Goal: Task Accomplishment & Management: Complete application form

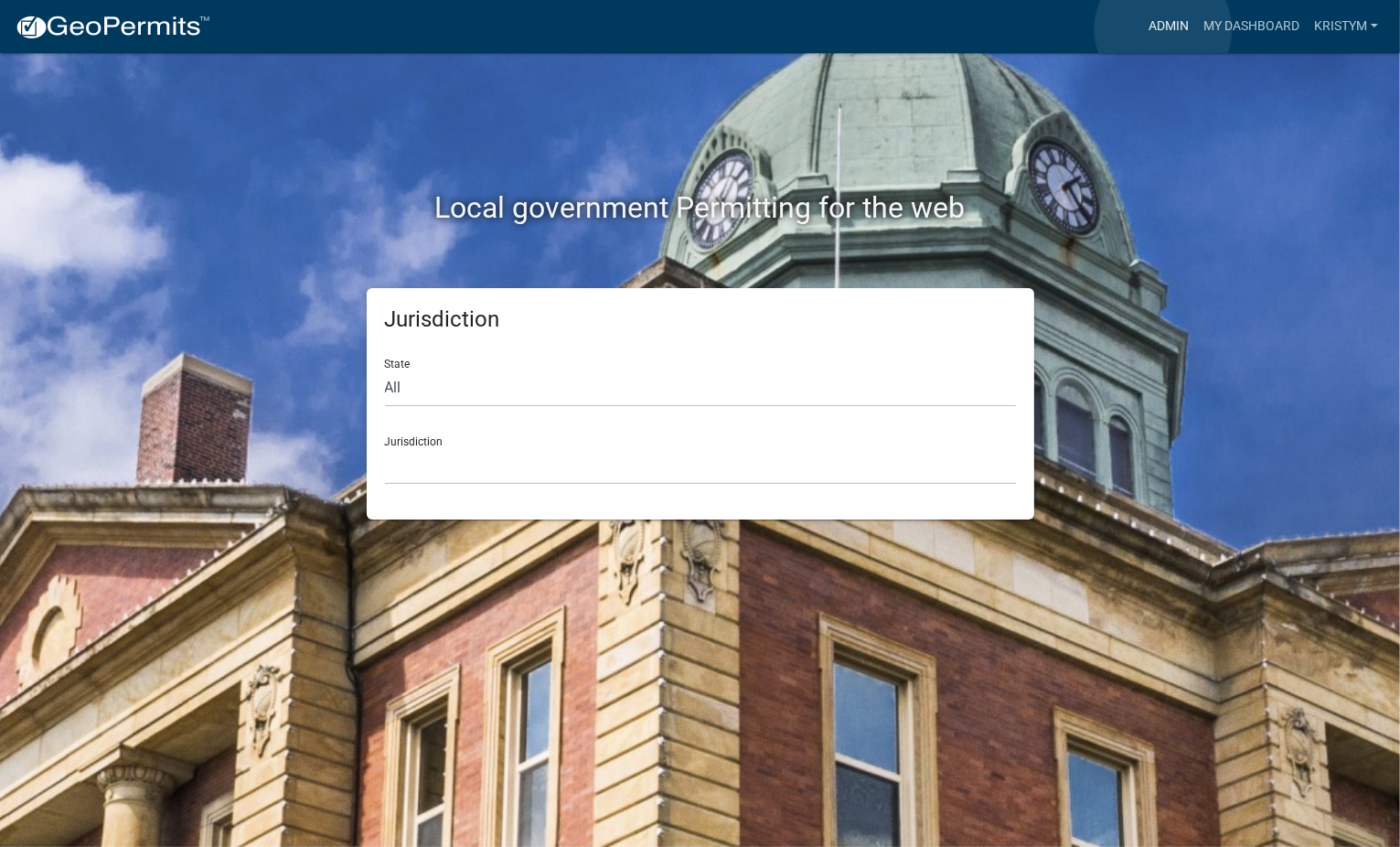
click at [1164, 29] on link "Admin" at bounding box center [1169, 27] width 55 height 35
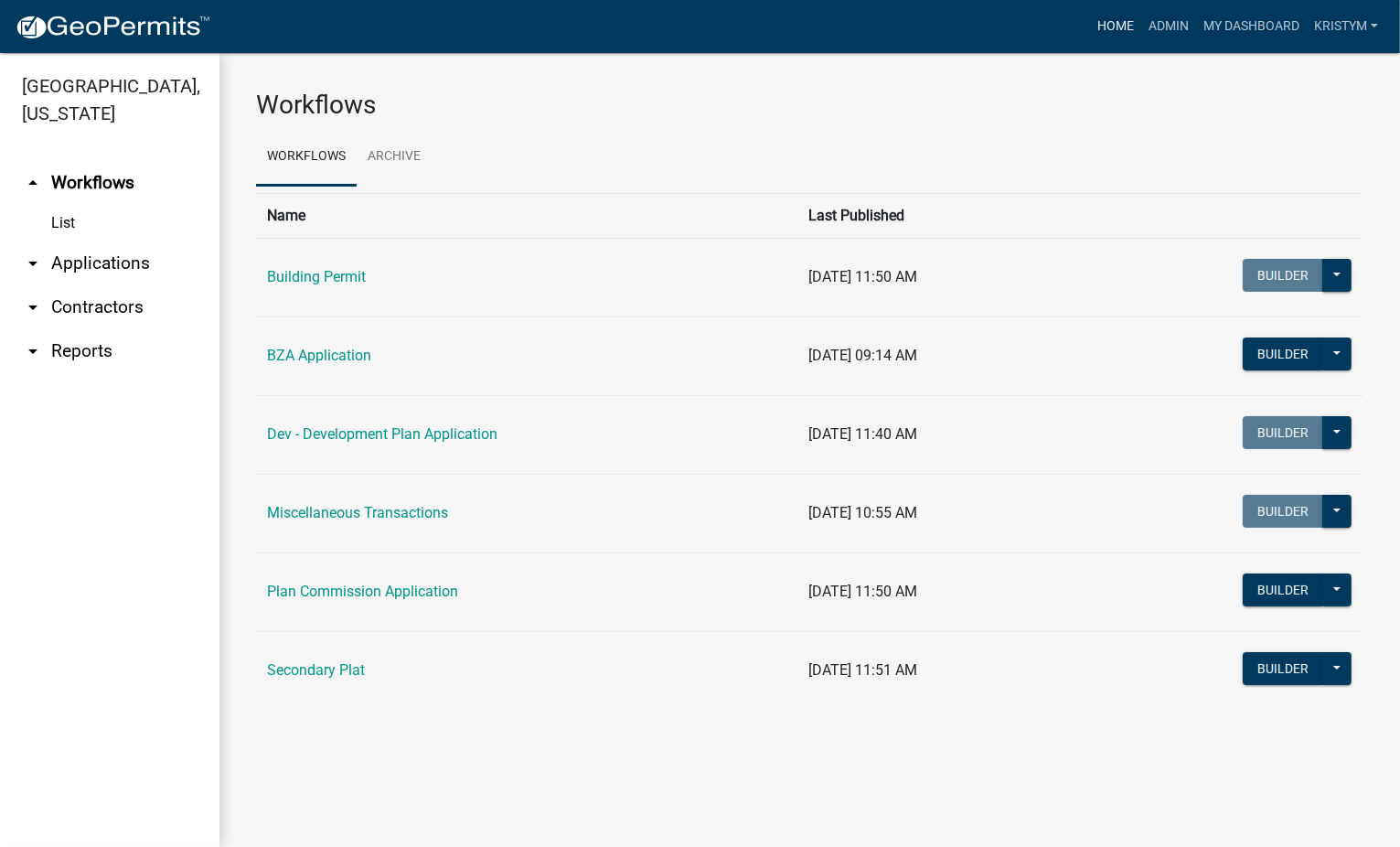
click at [1109, 24] on link "Home" at bounding box center [1116, 27] width 52 height 35
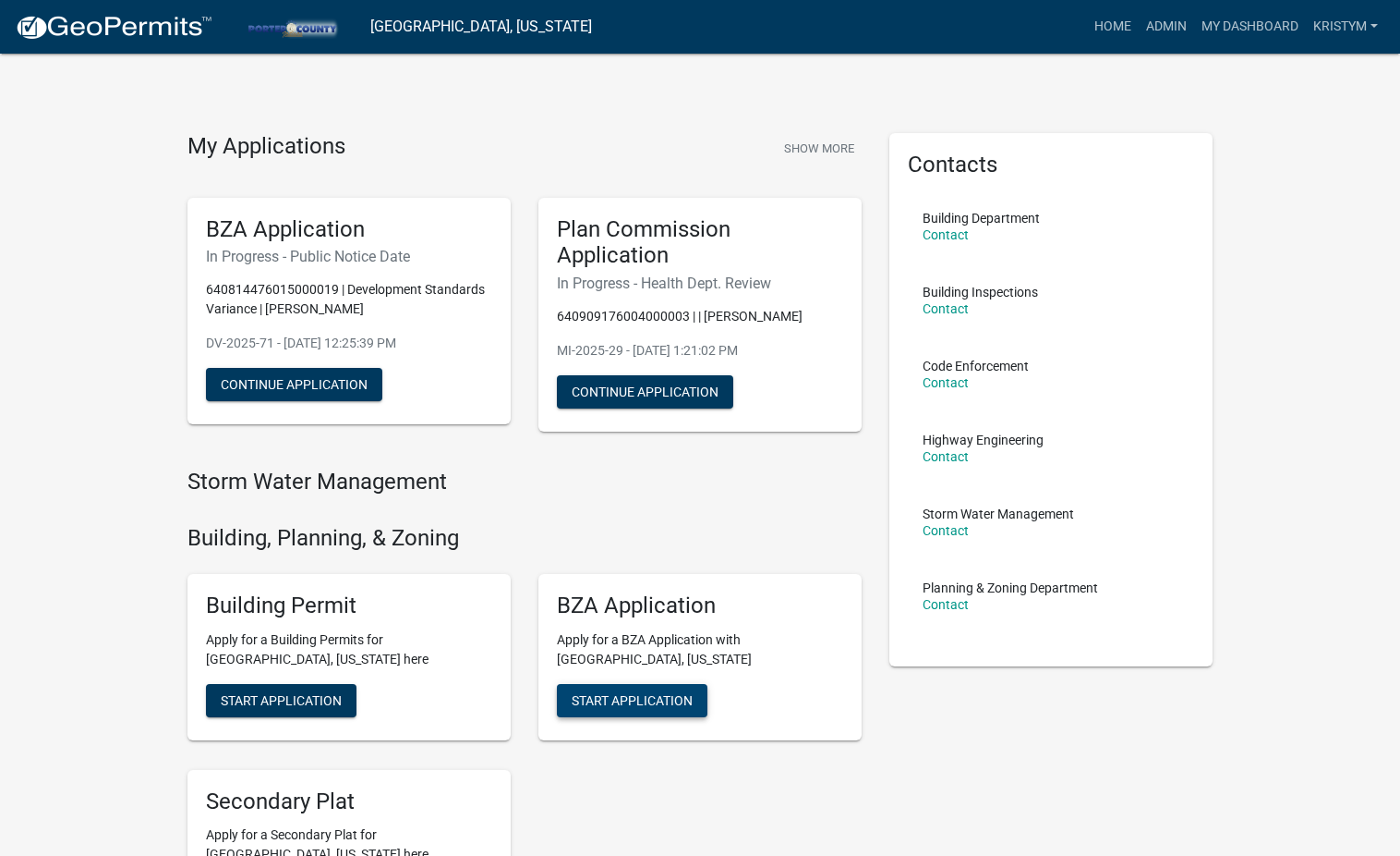
click at [644, 699] on span "Start Application" at bounding box center [632, 700] width 121 height 15
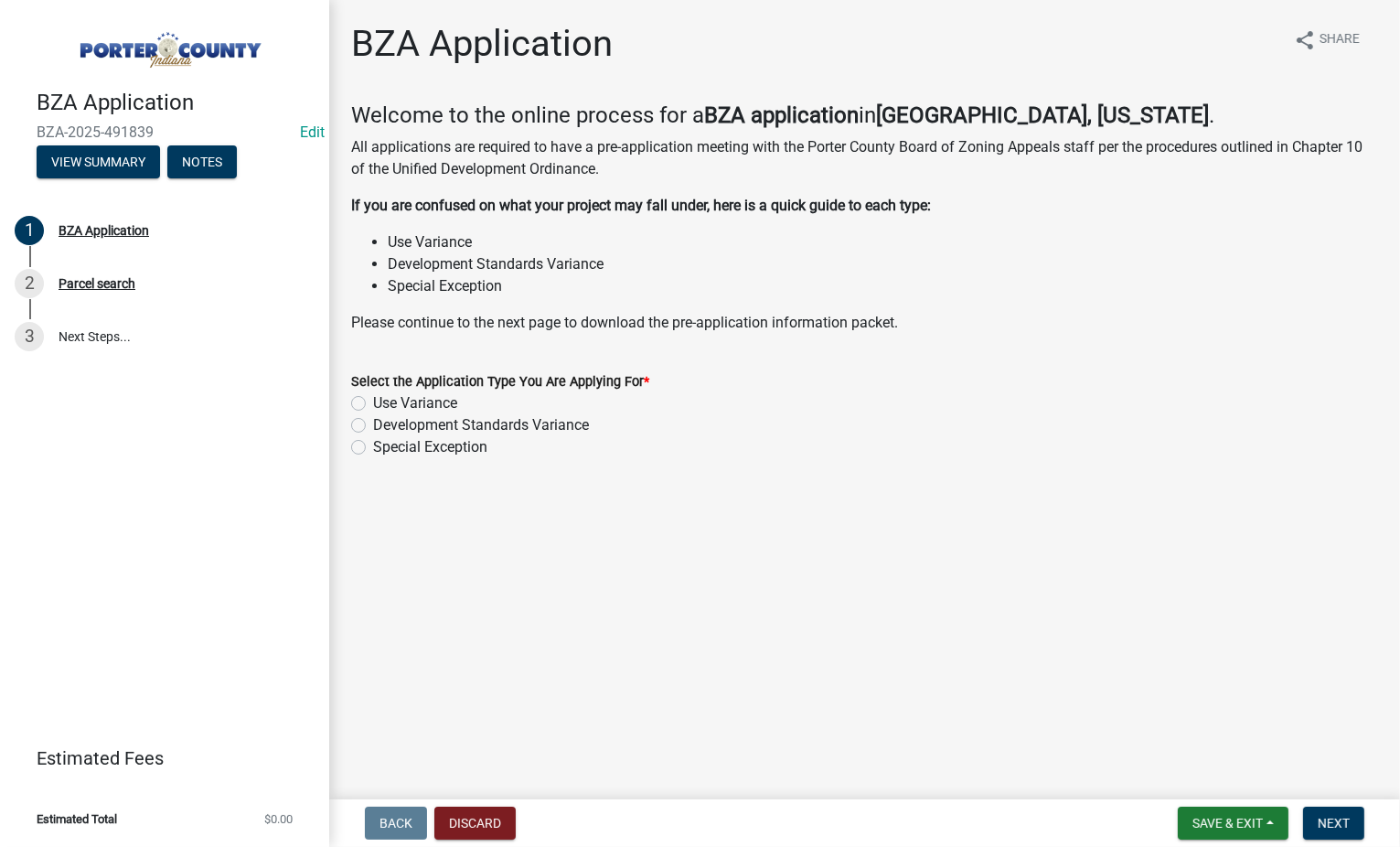
click at [373, 421] on label "Development Standards Variance" at bounding box center [481, 425] width 216 height 22
click at [373, 421] on input "Development Standards Variance" at bounding box center [379, 419] width 12 height 12
radio input "true"
click at [1336, 818] on span "Next" at bounding box center [1334, 823] width 32 height 15
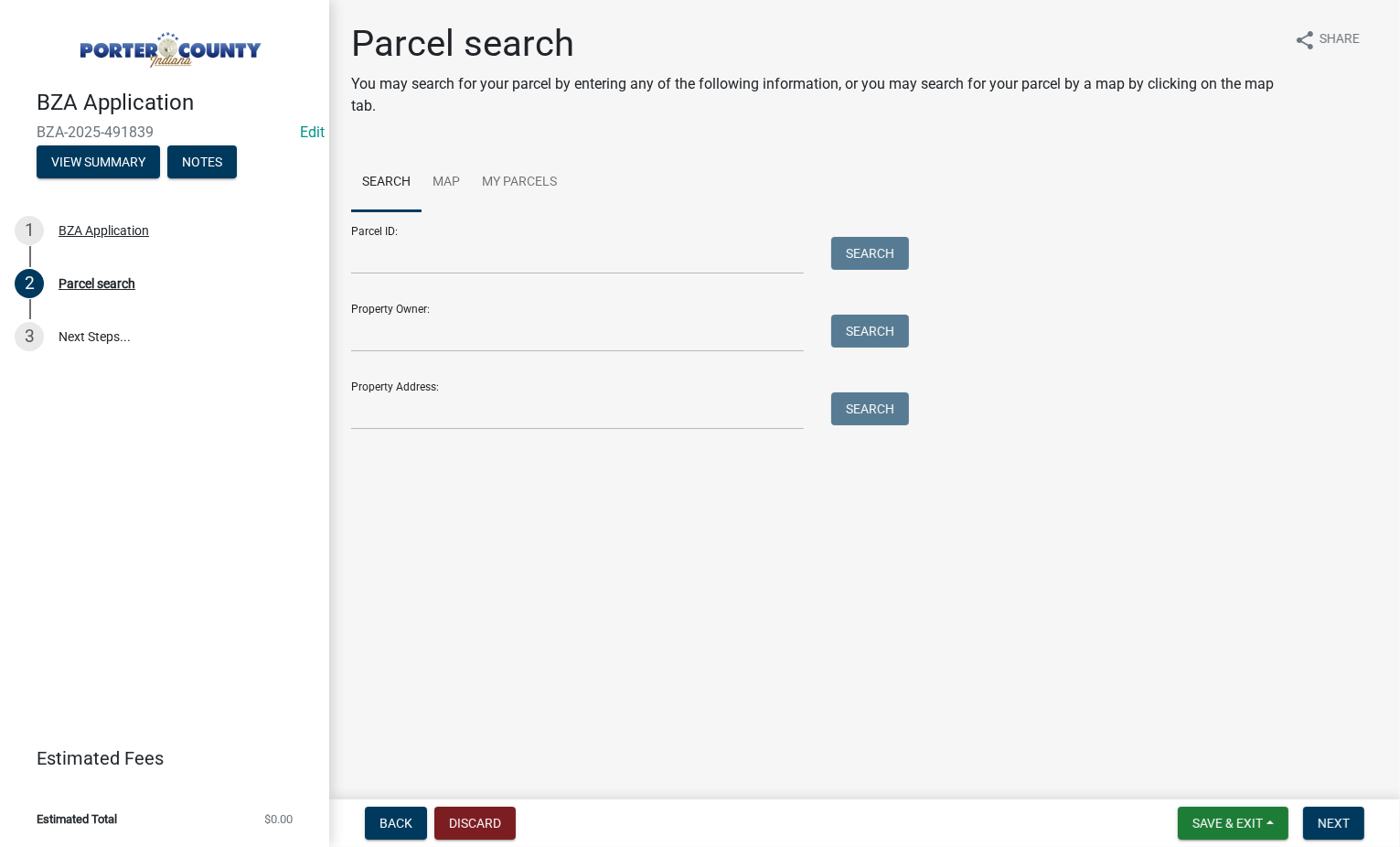
click at [350, 257] on div at bounding box center [578, 255] width 480 height 38
click at [370, 257] on input "Parcel ID:" at bounding box center [578, 255] width 453 height 38
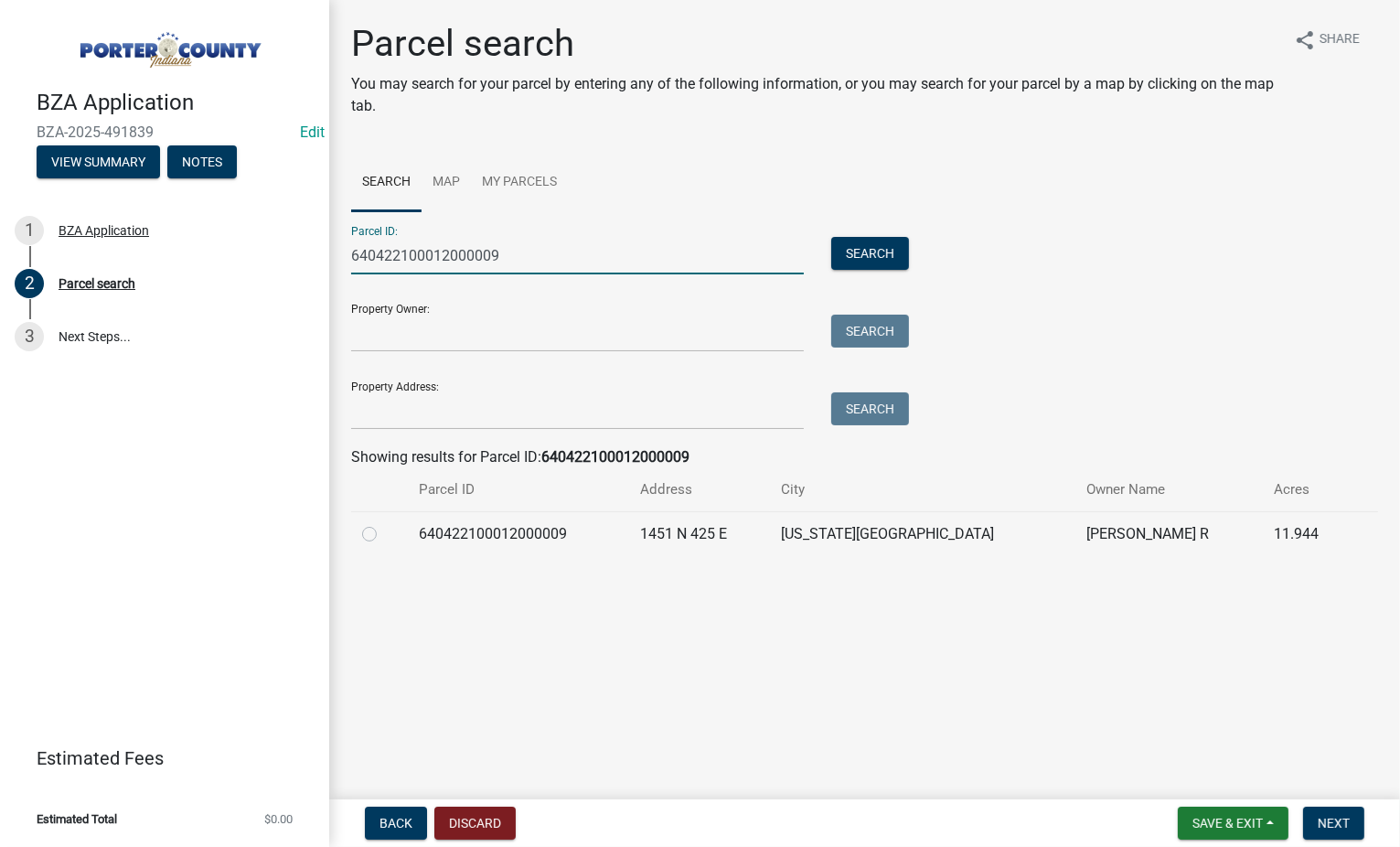
type input "640422100012000009"
click at [384, 523] on label at bounding box center [384, 523] width 0 height 0
click at [384, 532] on input "radio" at bounding box center [390, 529] width 12 height 12
radio input "true"
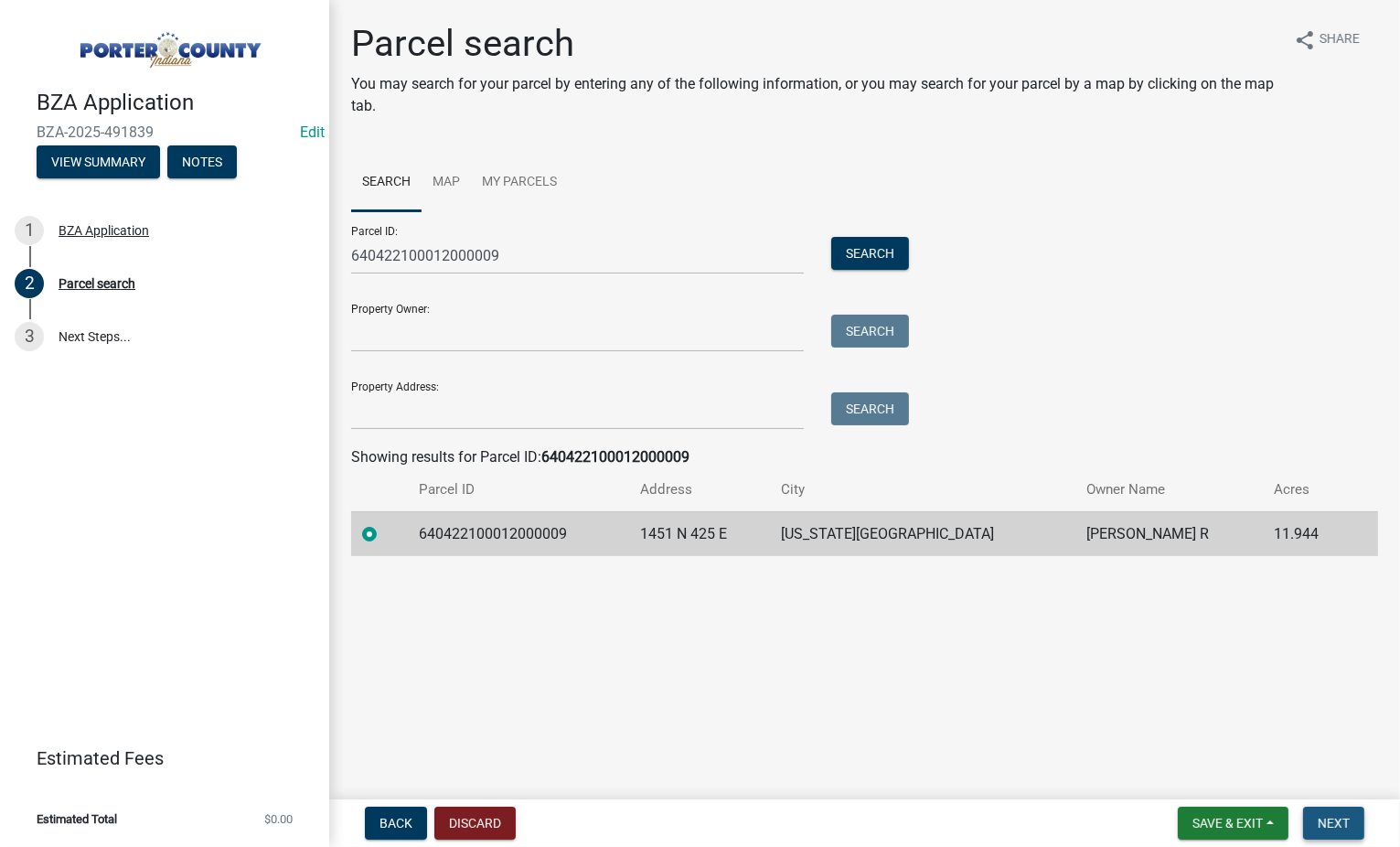
click at [1350, 821] on button "Next" at bounding box center [1334, 823] width 62 height 33
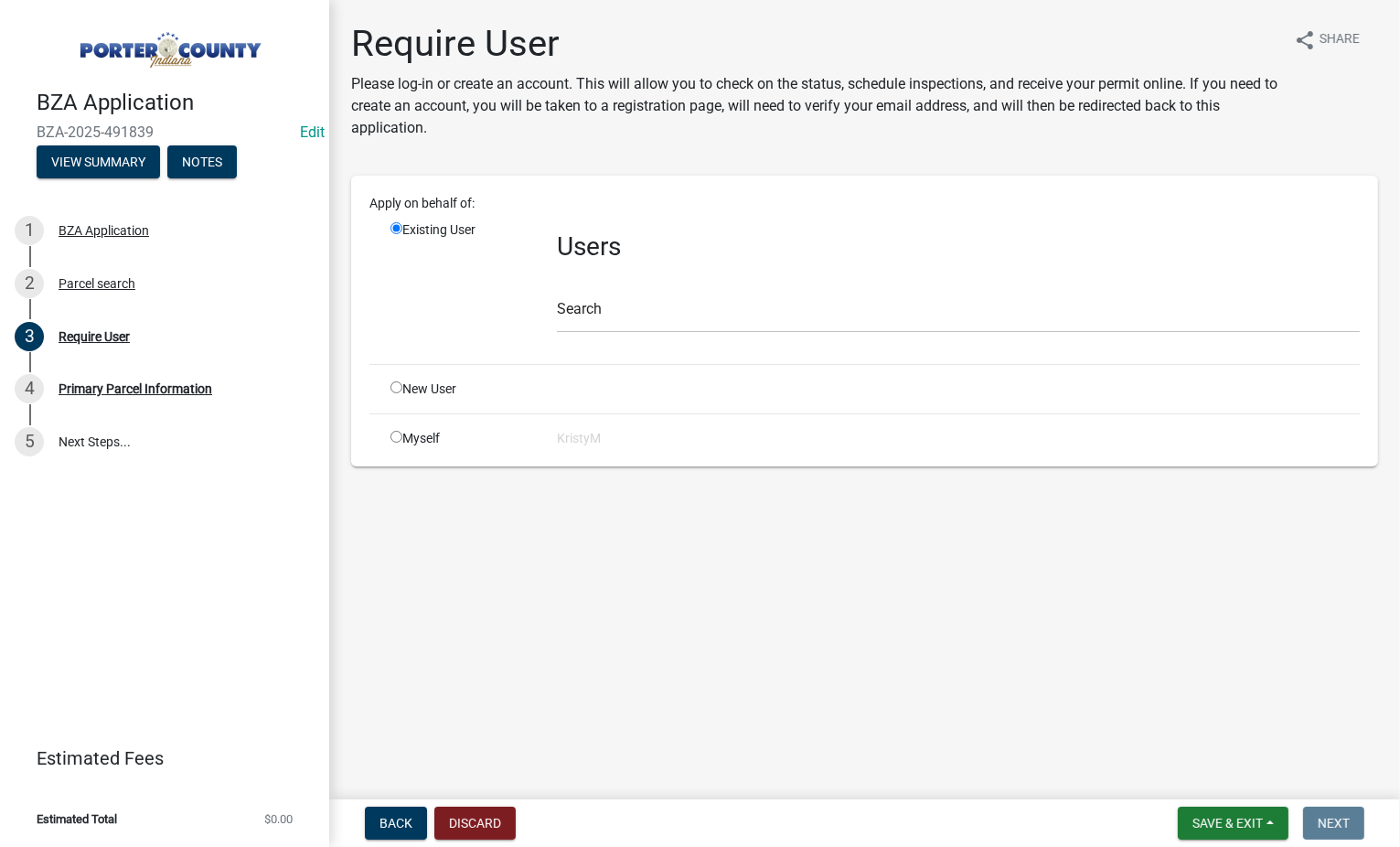
click at [395, 434] on input "radio" at bounding box center [396, 436] width 12 height 12
radio input "true"
radio input "false"
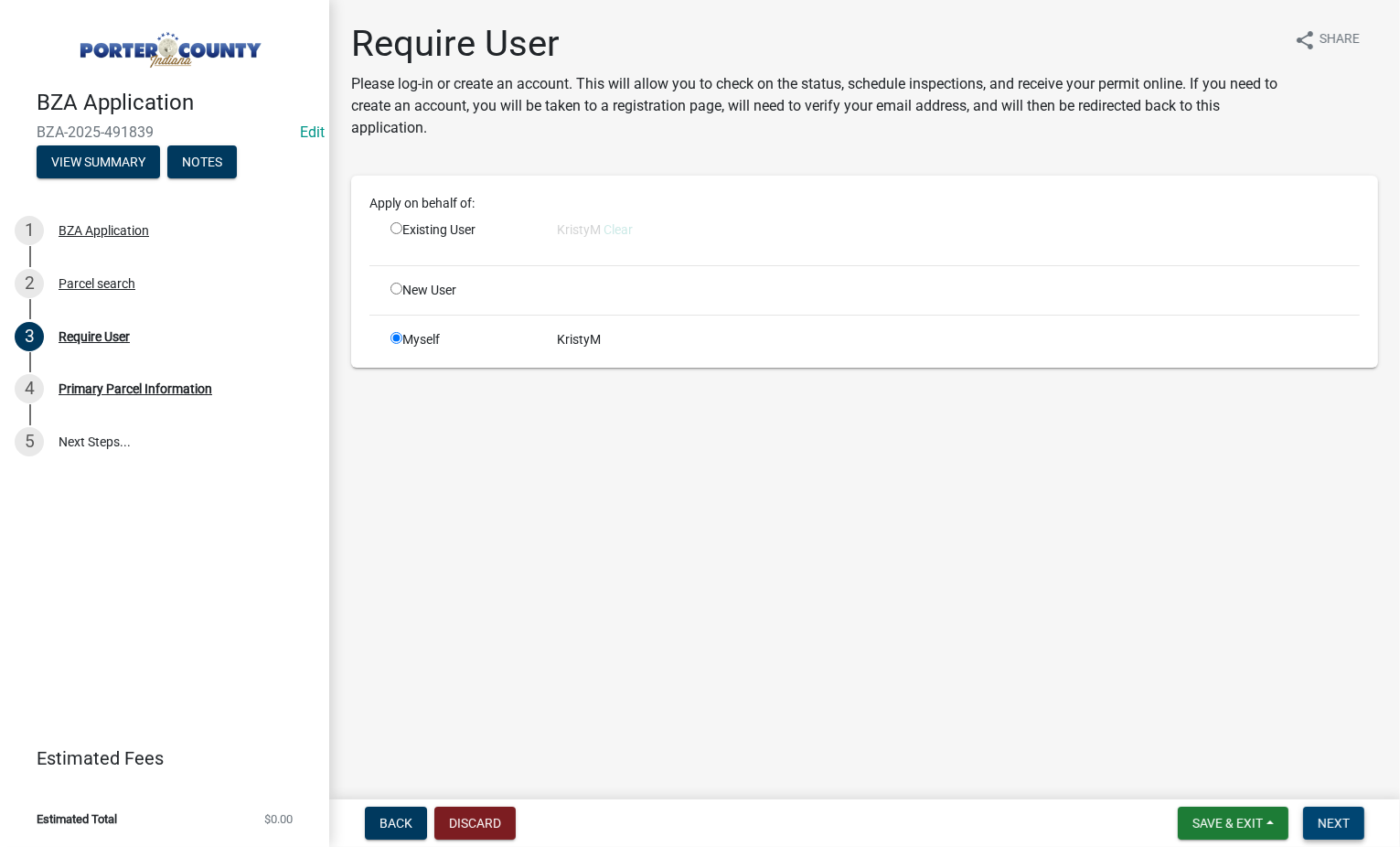
click at [1333, 824] on span "Next" at bounding box center [1334, 823] width 32 height 15
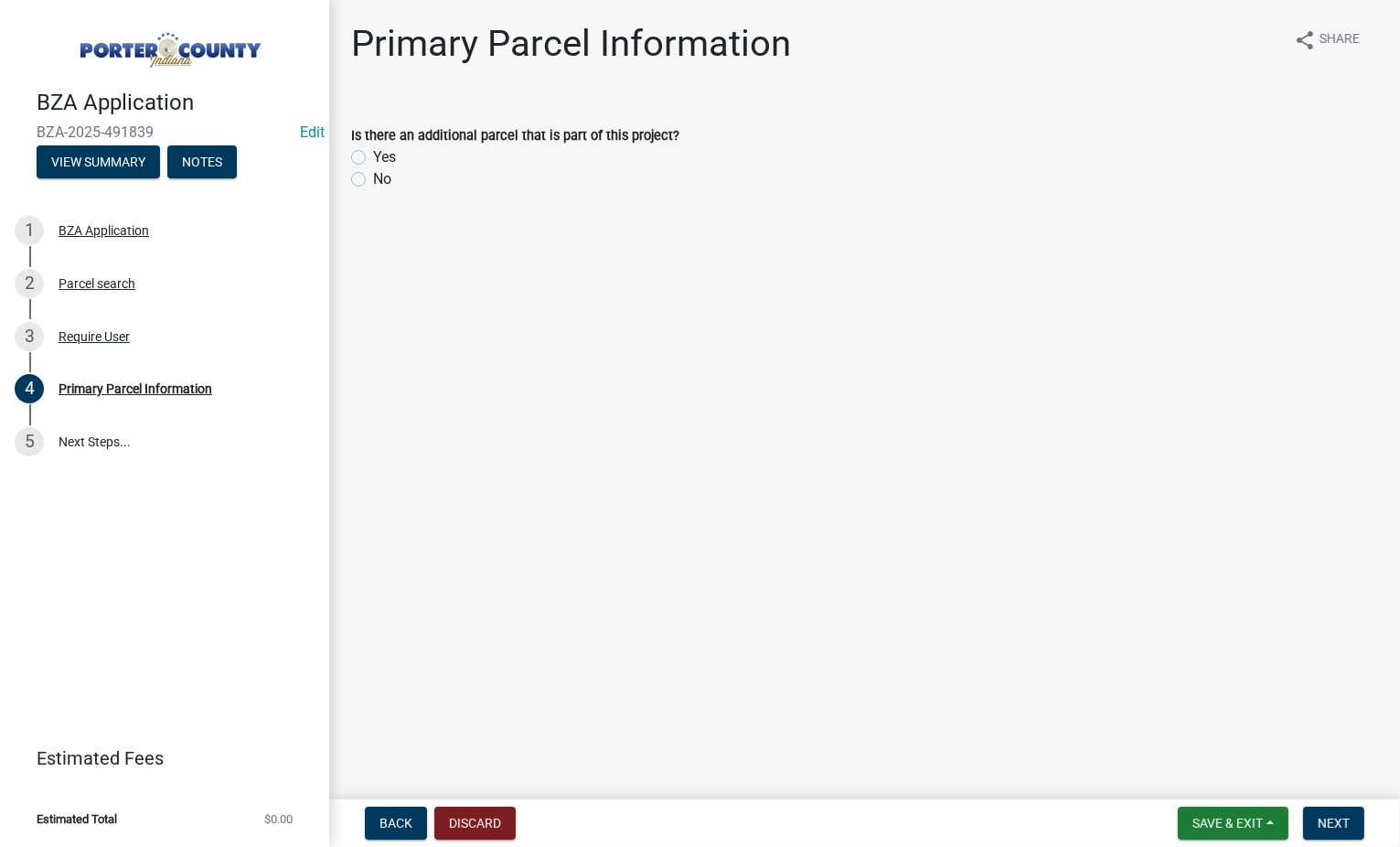
click at [373, 174] on label "No" at bounding box center [383, 179] width 18 height 22
click at [373, 174] on input "No" at bounding box center [379, 174] width 12 height 12
radio input "true"
click at [1337, 831] on button "Next" at bounding box center [1334, 823] width 62 height 33
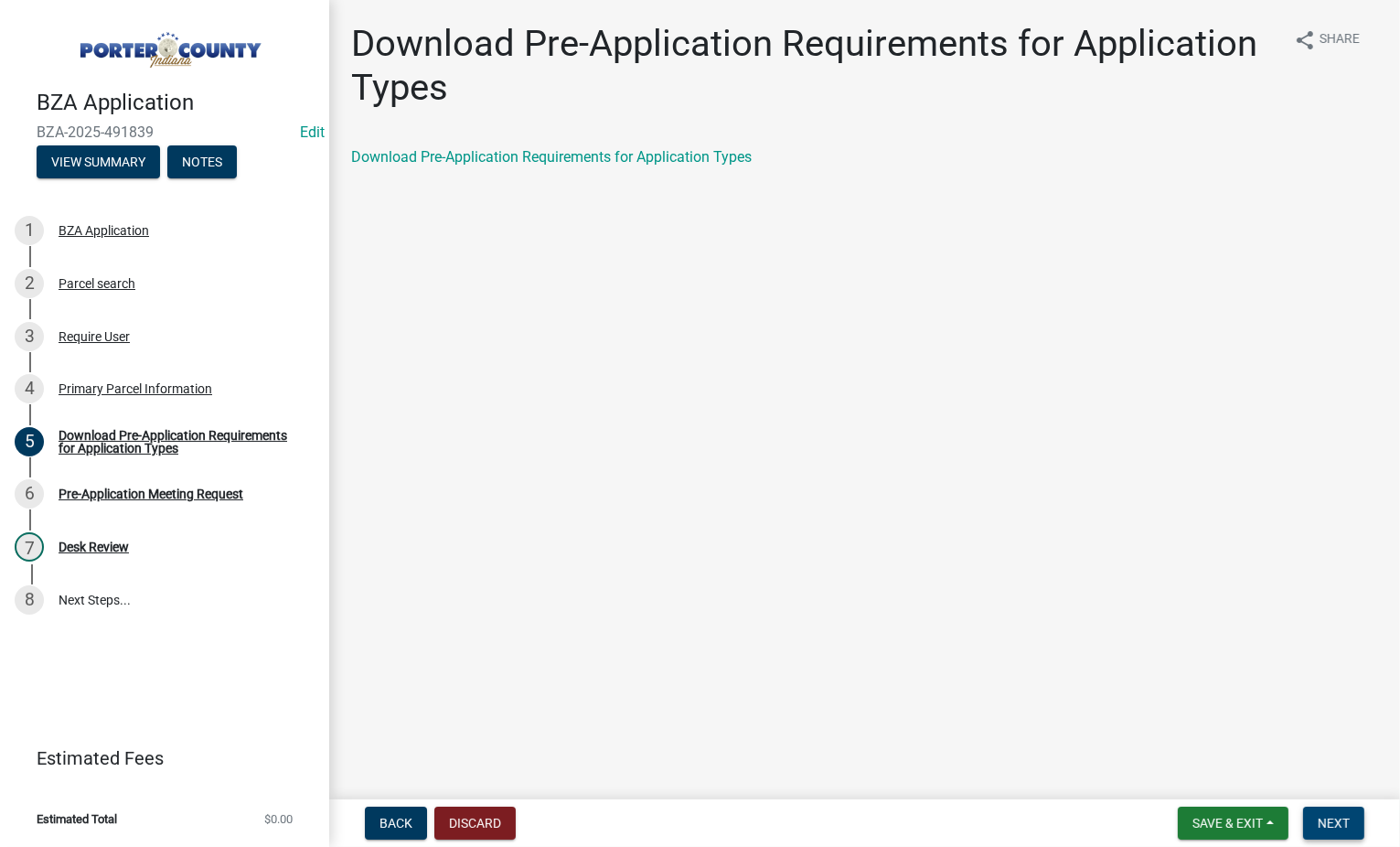
click at [1322, 821] on span "Next" at bounding box center [1334, 823] width 32 height 15
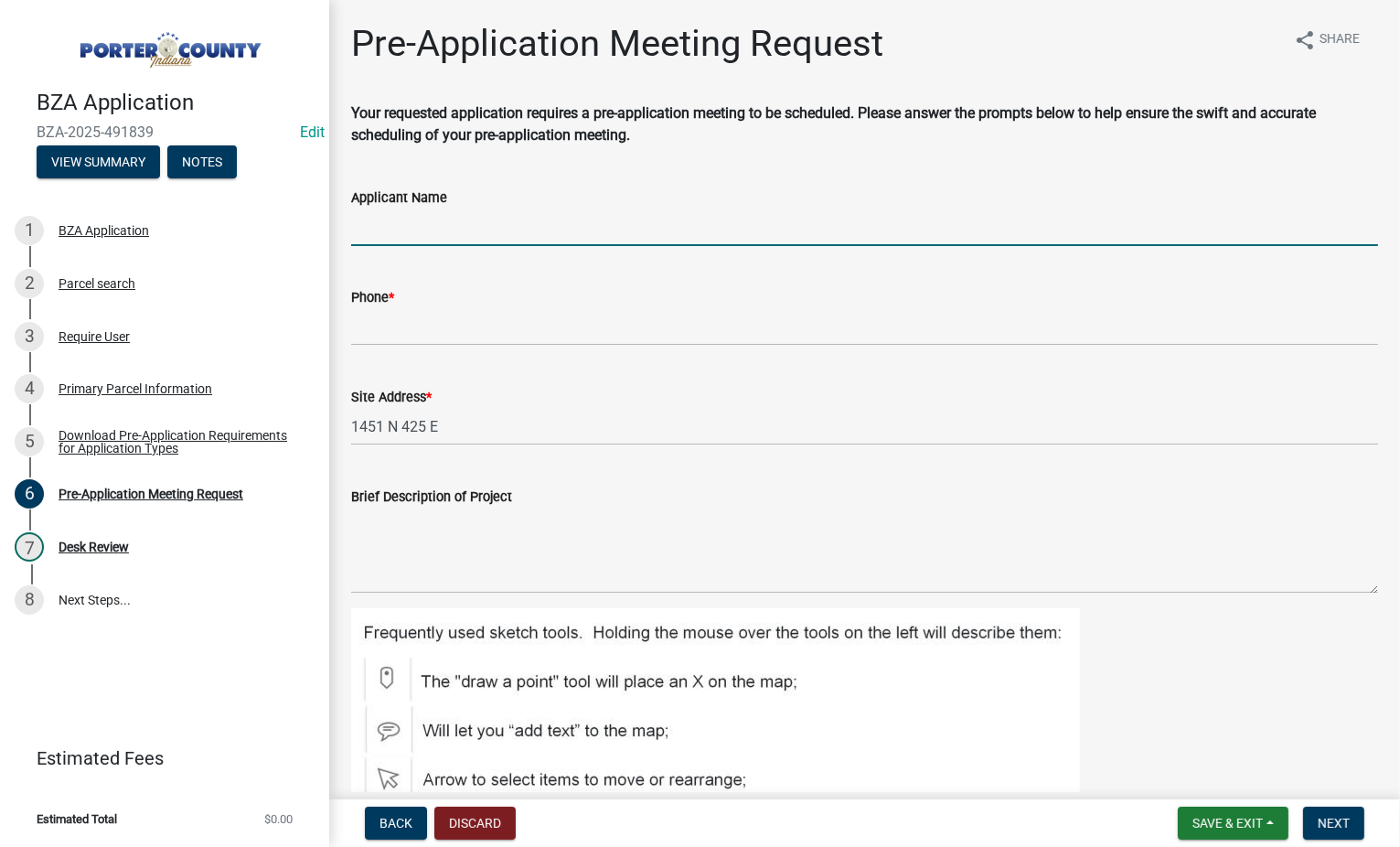
click at [382, 217] on input "Applicant Name" at bounding box center [865, 227] width 1027 height 38
type input "[PERSON_NAME]"
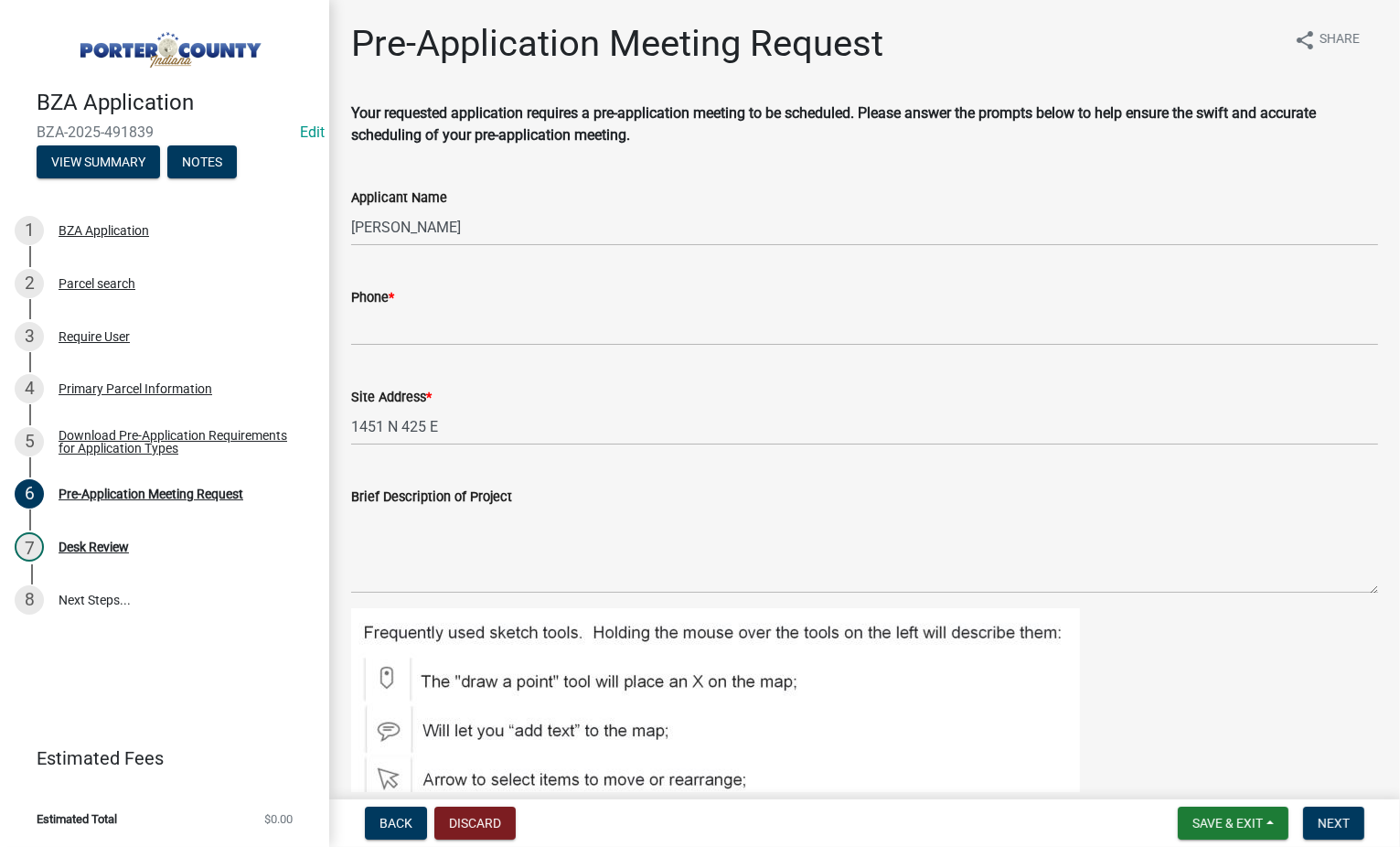
click at [363, 352] on wm-data-entity-input "Phone *" at bounding box center [865, 310] width 1027 height 99
click at [363, 322] on input "Phone *" at bounding box center [865, 326] width 1027 height 38
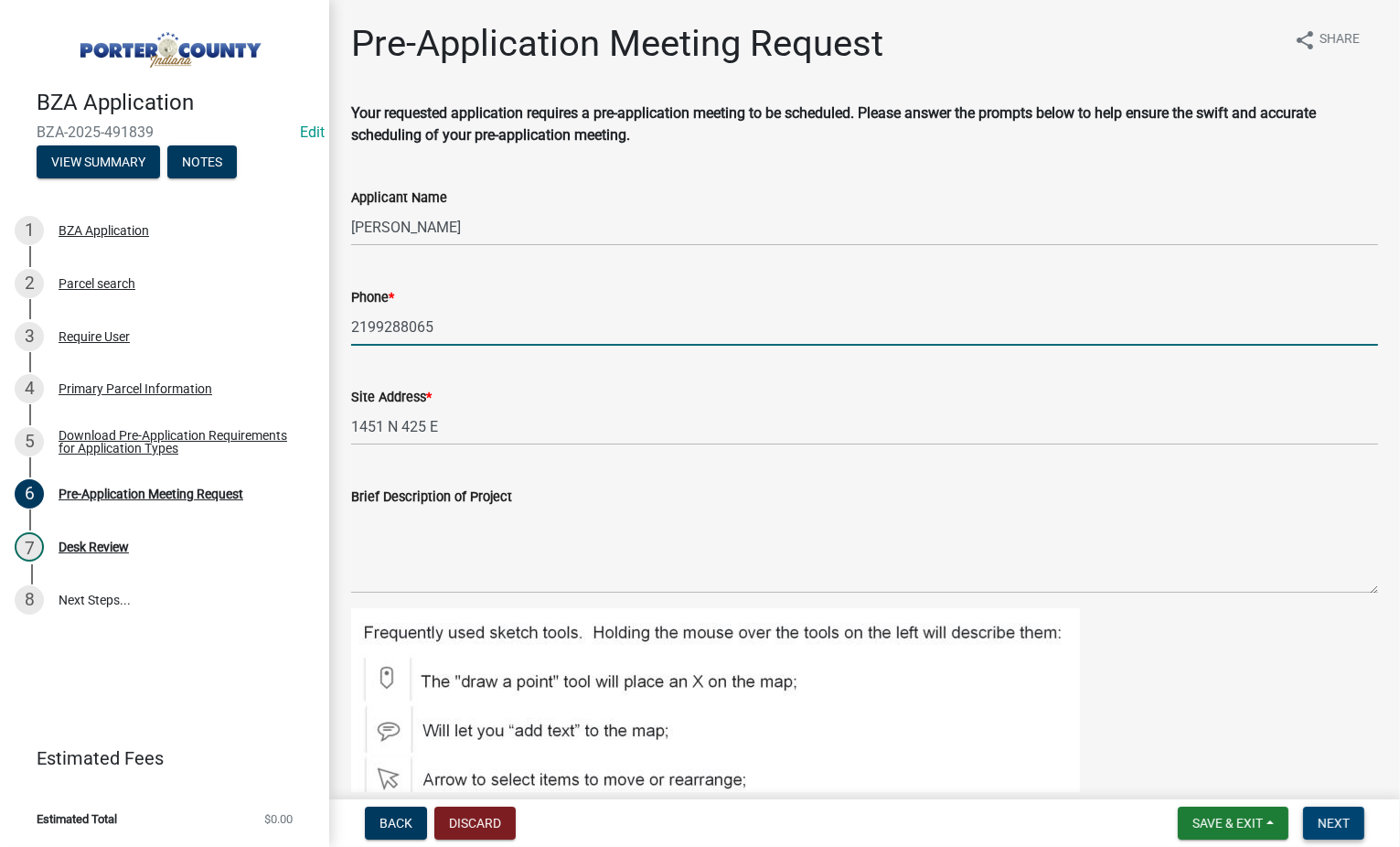
type input "2199288065"
click at [1350, 834] on button "Next" at bounding box center [1334, 823] width 62 height 33
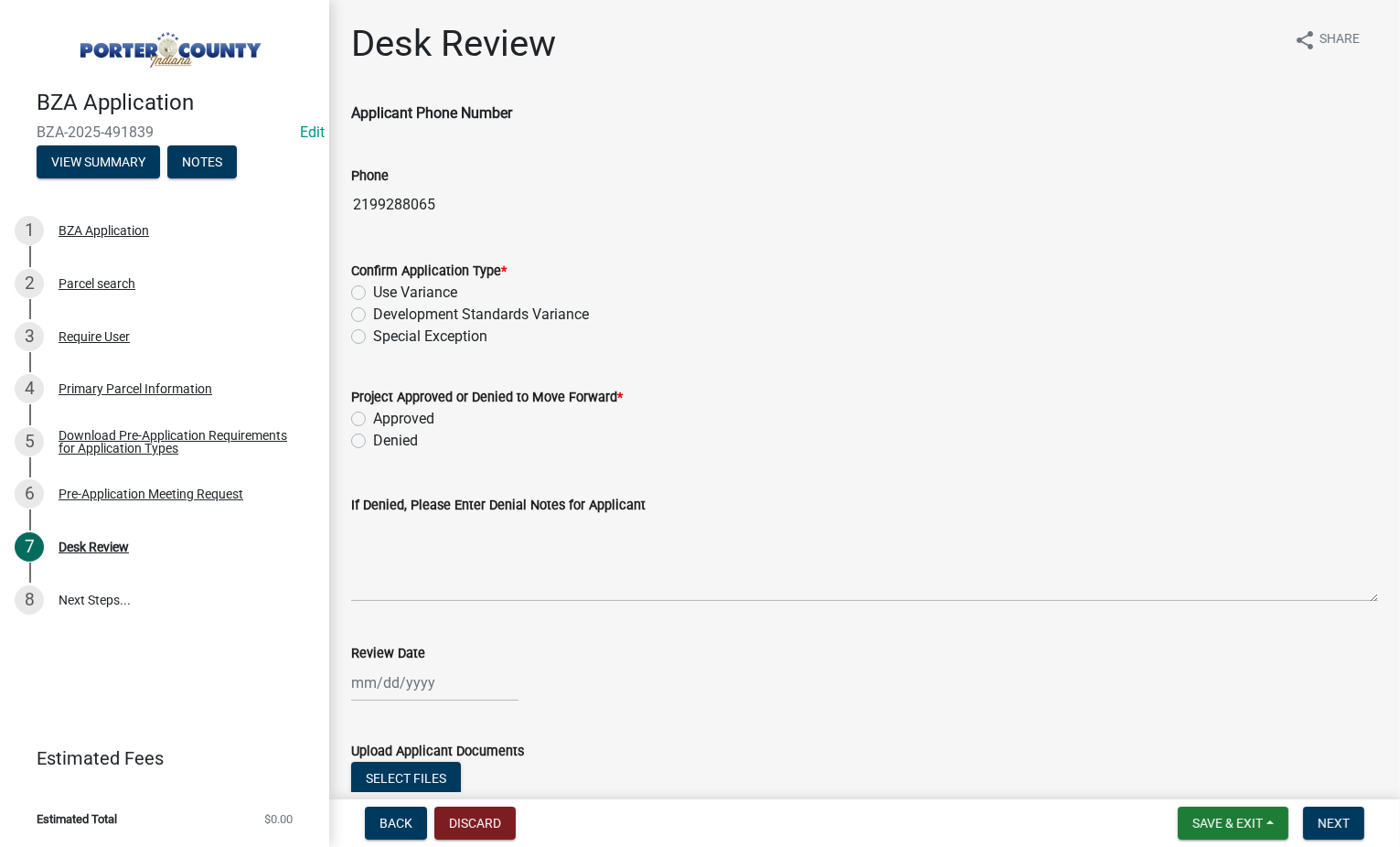
click at [373, 316] on label "Development Standards Variance" at bounding box center [481, 315] width 216 height 22
click at [373, 315] on input "Development Standards Variance" at bounding box center [379, 309] width 12 height 12
radio input "true"
click at [373, 416] on label "Approved" at bounding box center [404, 418] width 62 height 22
click at [373, 416] on input "Approved" at bounding box center [379, 413] width 12 height 12
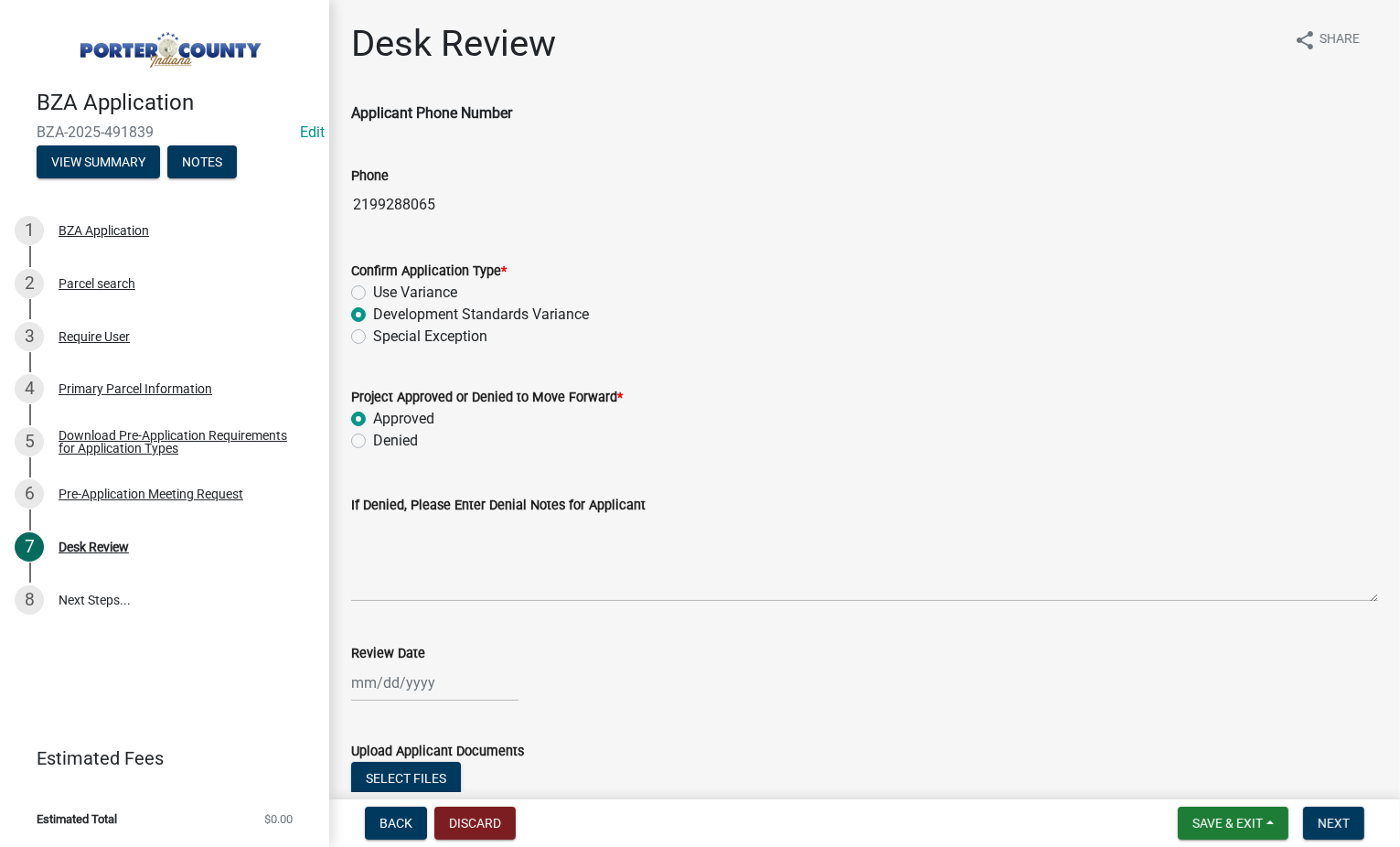
radio input "true"
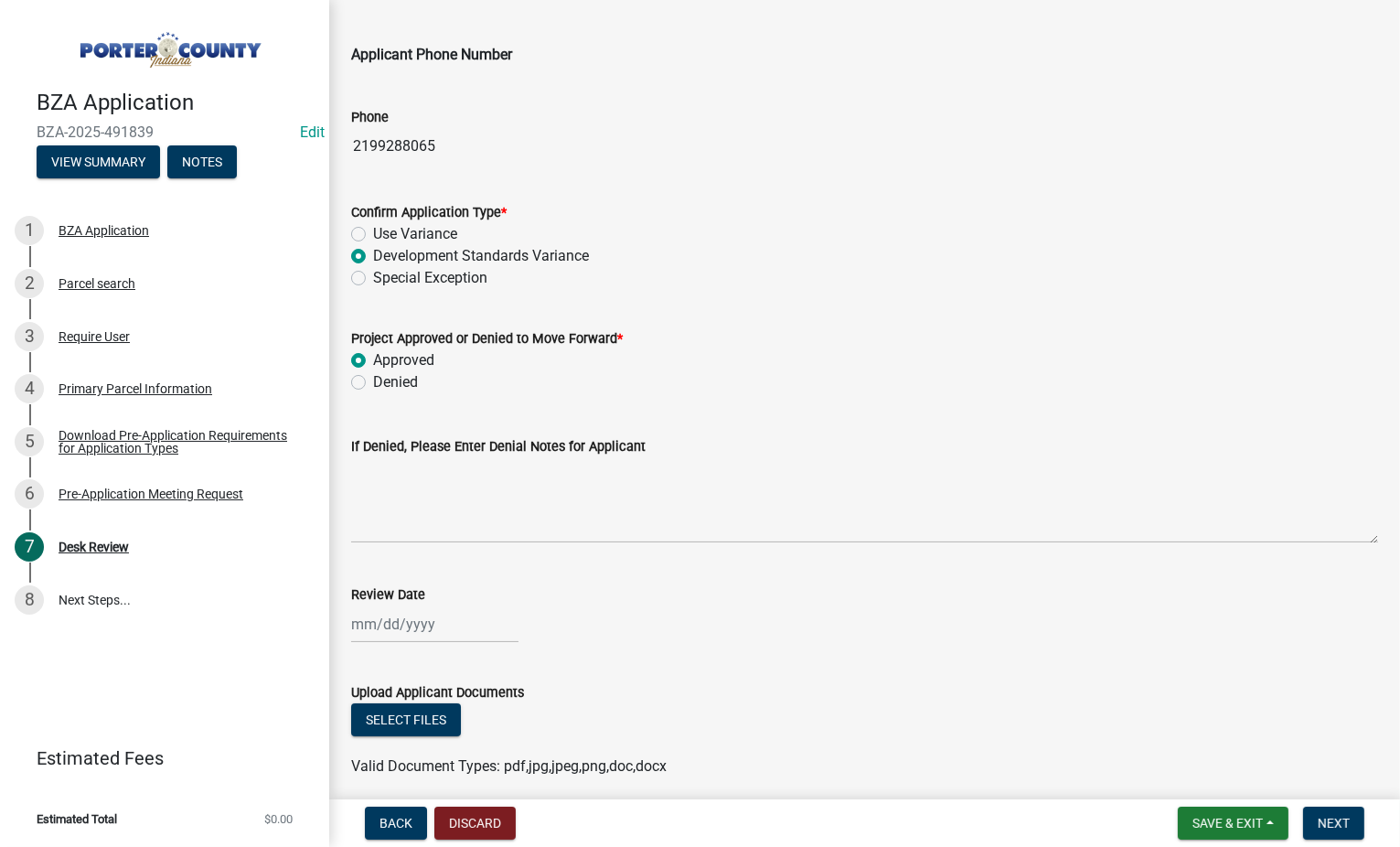
scroll to position [131, 0]
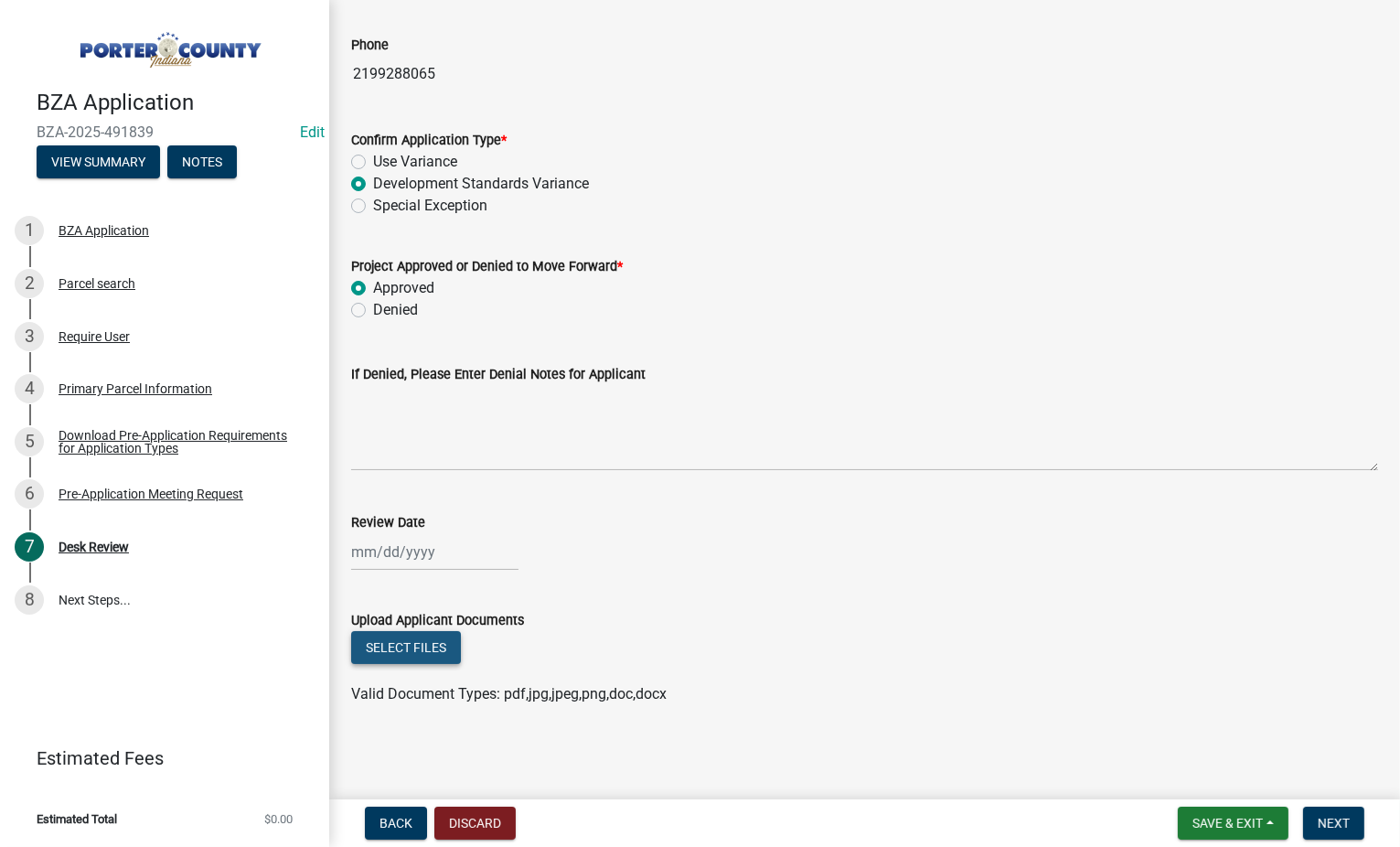
click at [393, 645] on button "Select files" at bounding box center [406, 647] width 109 height 33
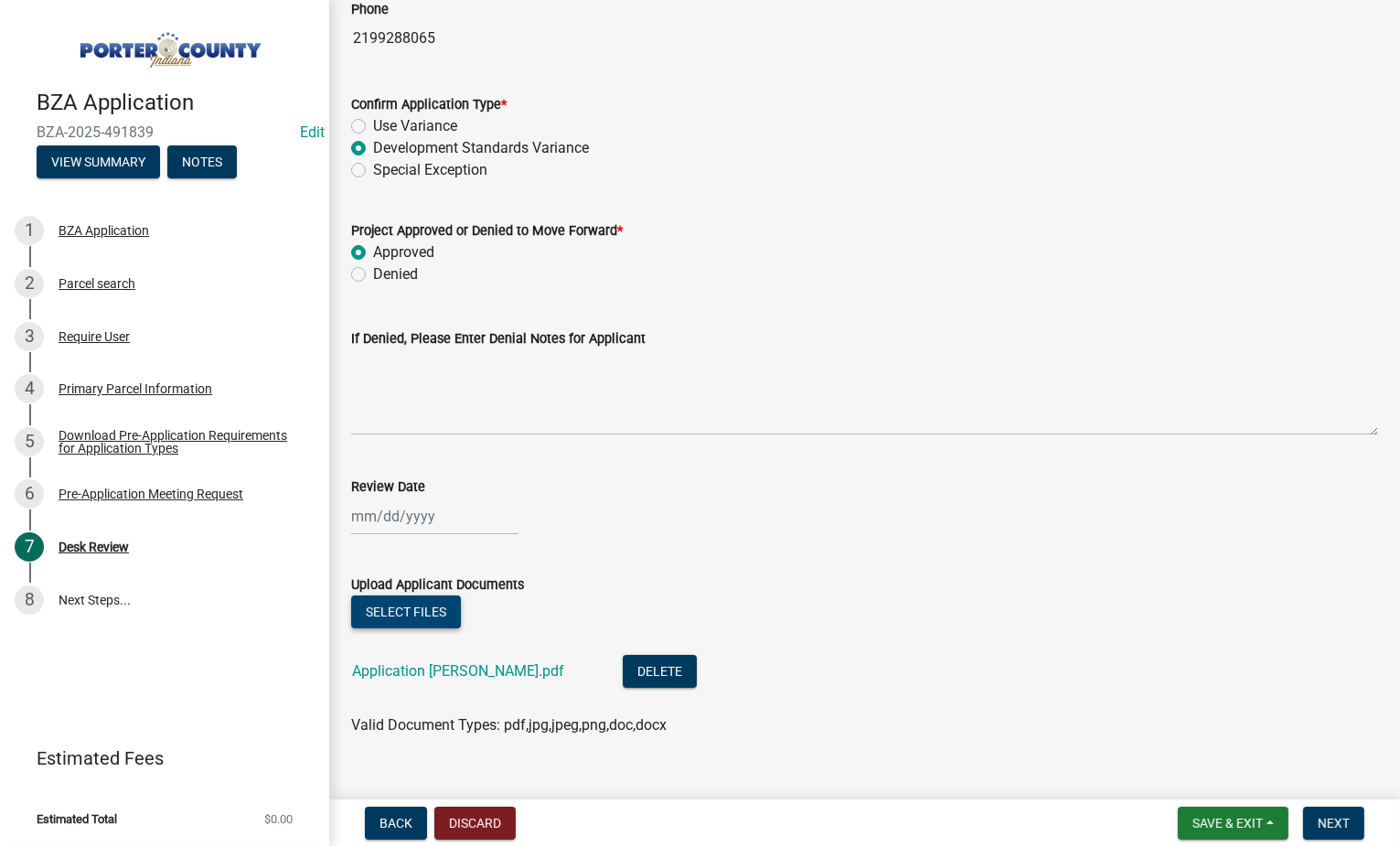
scroll to position [198, 0]
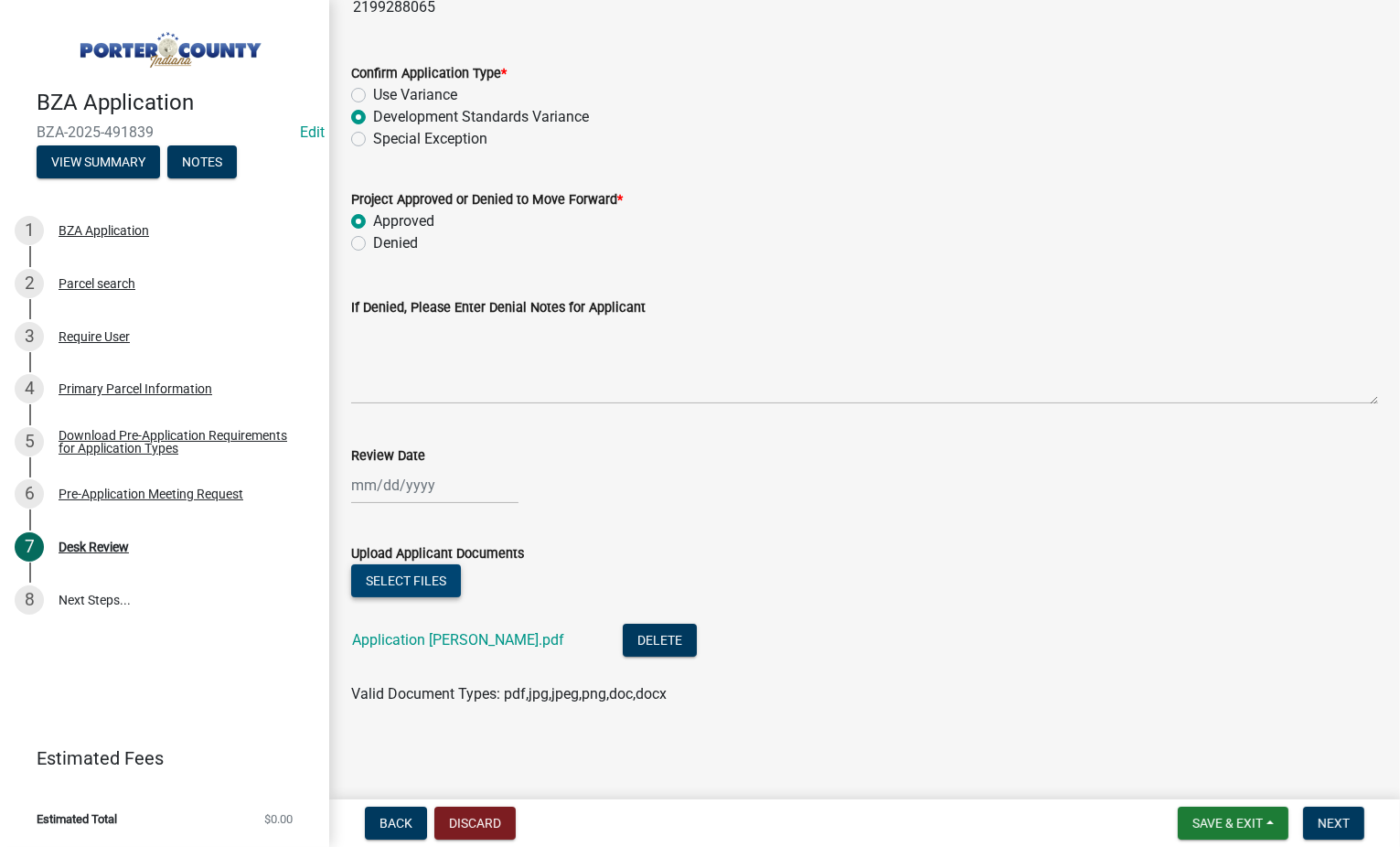
click at [398, 586] on button "Select files" at bounding box center [406, 580] width 109 height 33
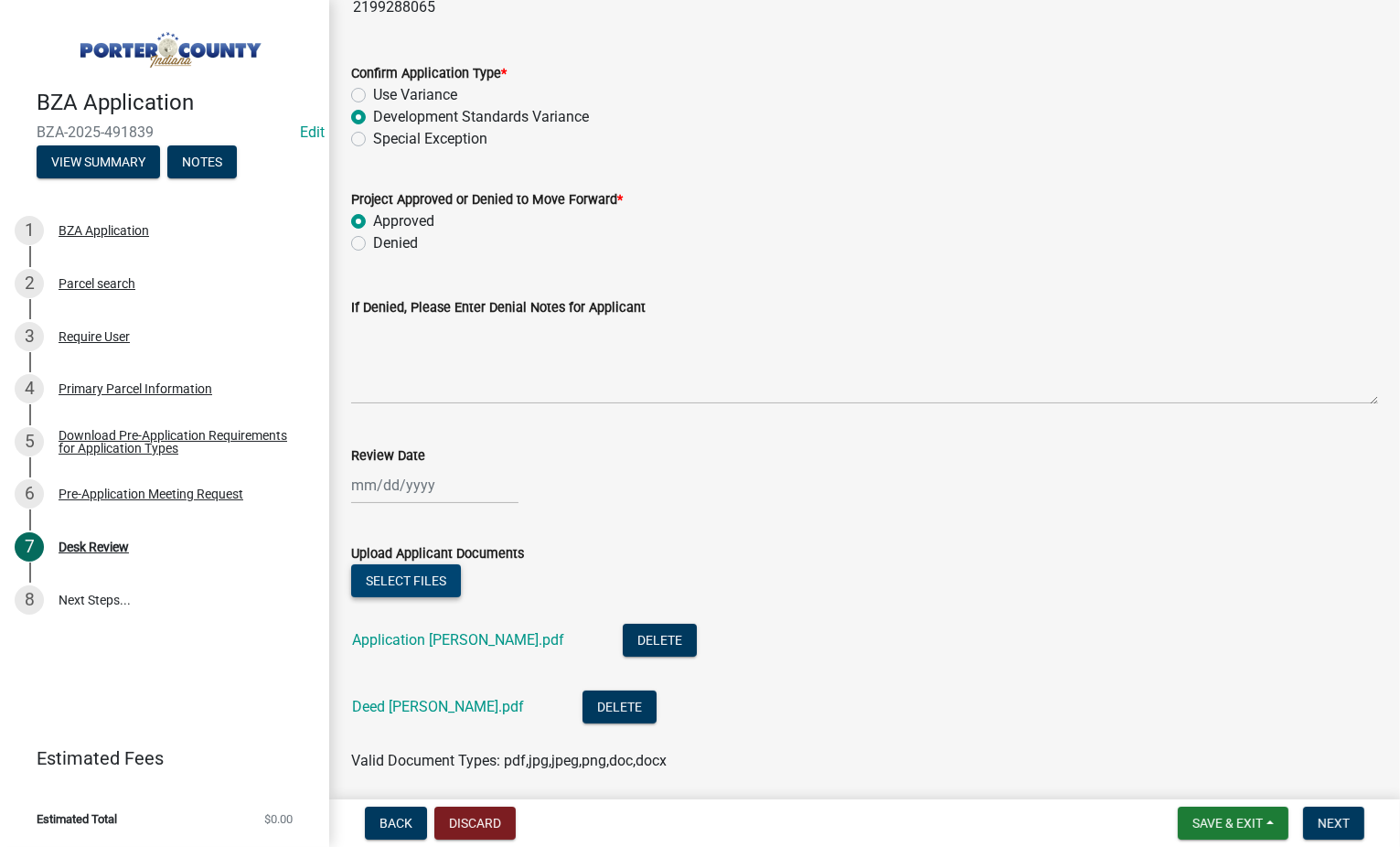
scroll to position [264, 0]
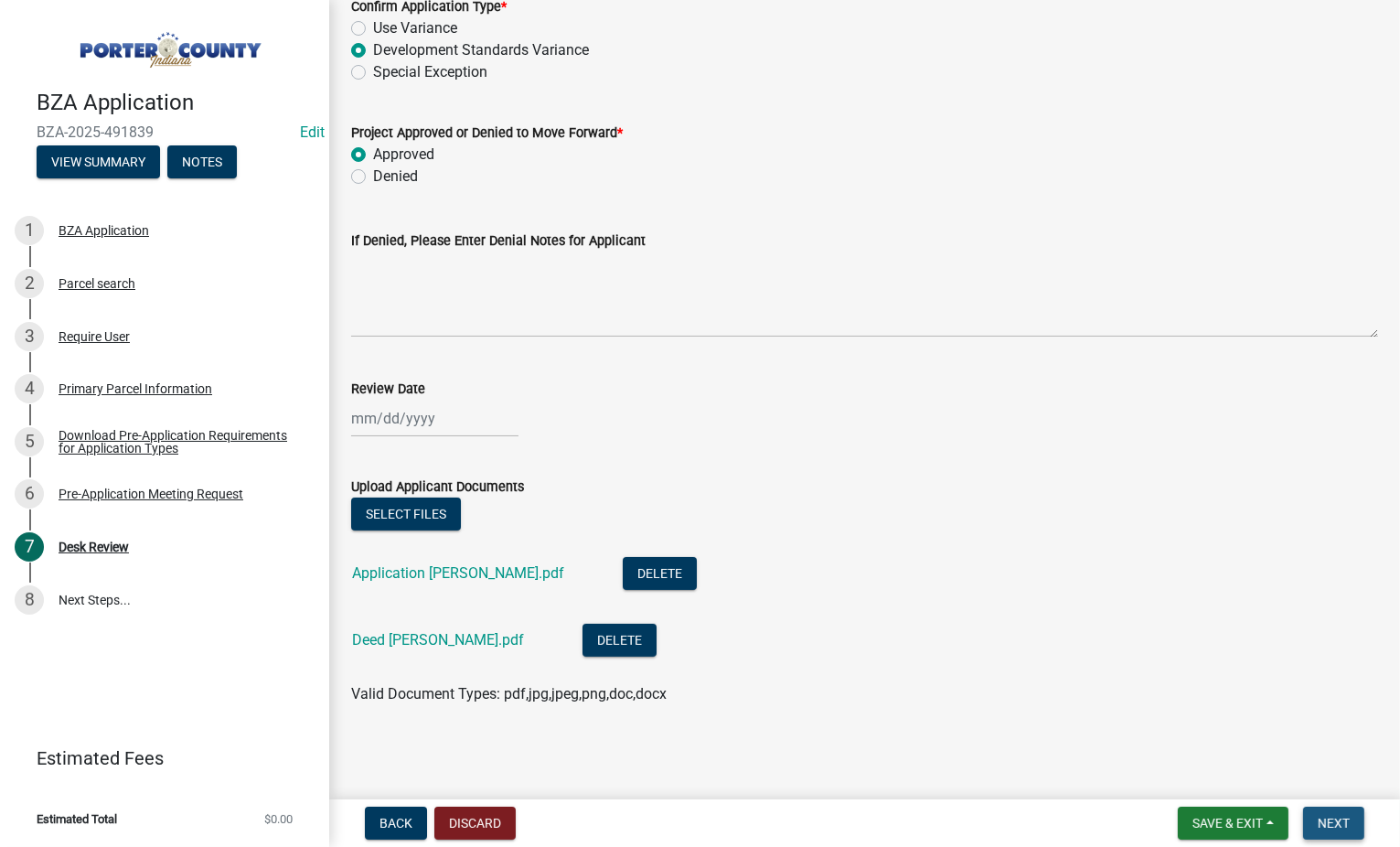
click at [1346, 818] on span "Next" at bounding box center [1334, 823] width 32 height 15
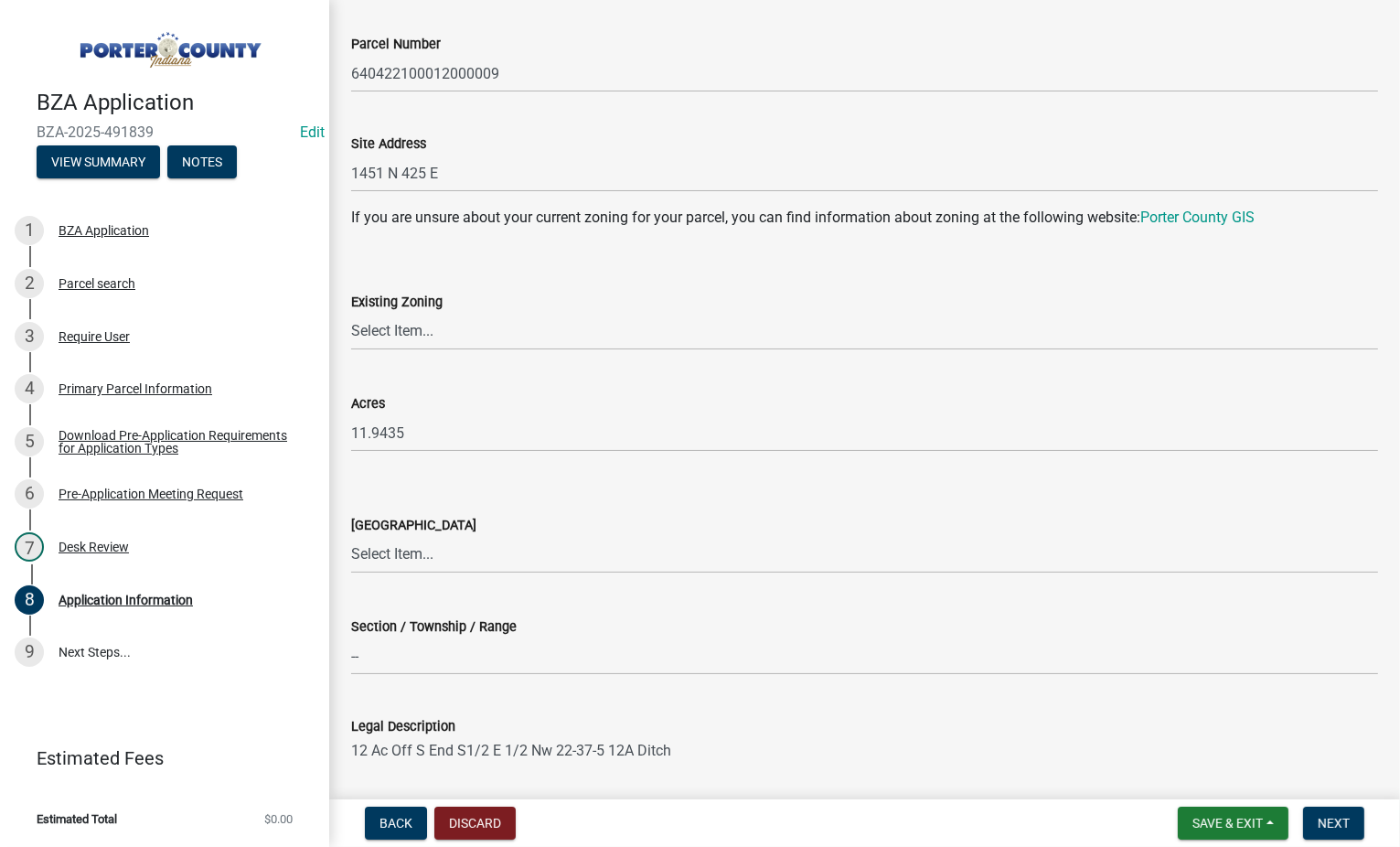
scroll to position [183, 0]
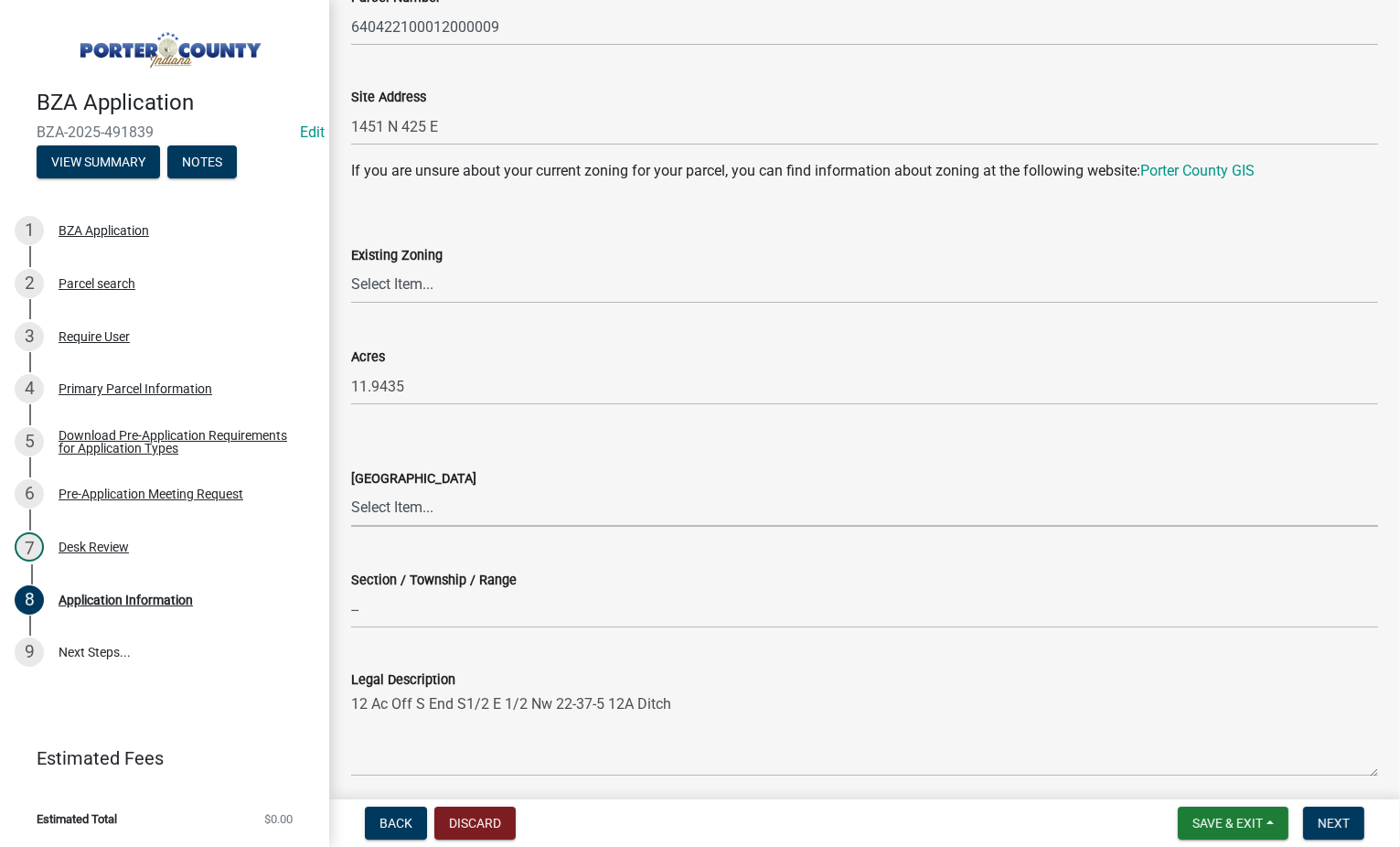
click at [430, 512] on select "Select Item... [PERSON_NAME][GEOGRAPHIC_DATA] [PERSON_NAME][GEOGRAPHIC_DATA] [G…" at bounding box center [865, 508] width 1027 height 38
click at [351, 489] on select "Select Item... [PERSON_NAME][GEOGRAPHIC_DATA] [PERSON_NAME][GEOGRAPHIC_DATA] [G…" at bounding box center [865, 508] width 1027 height 38
select select "eaa041a5-a9e1-4592-8eca-59ddc39adae5"
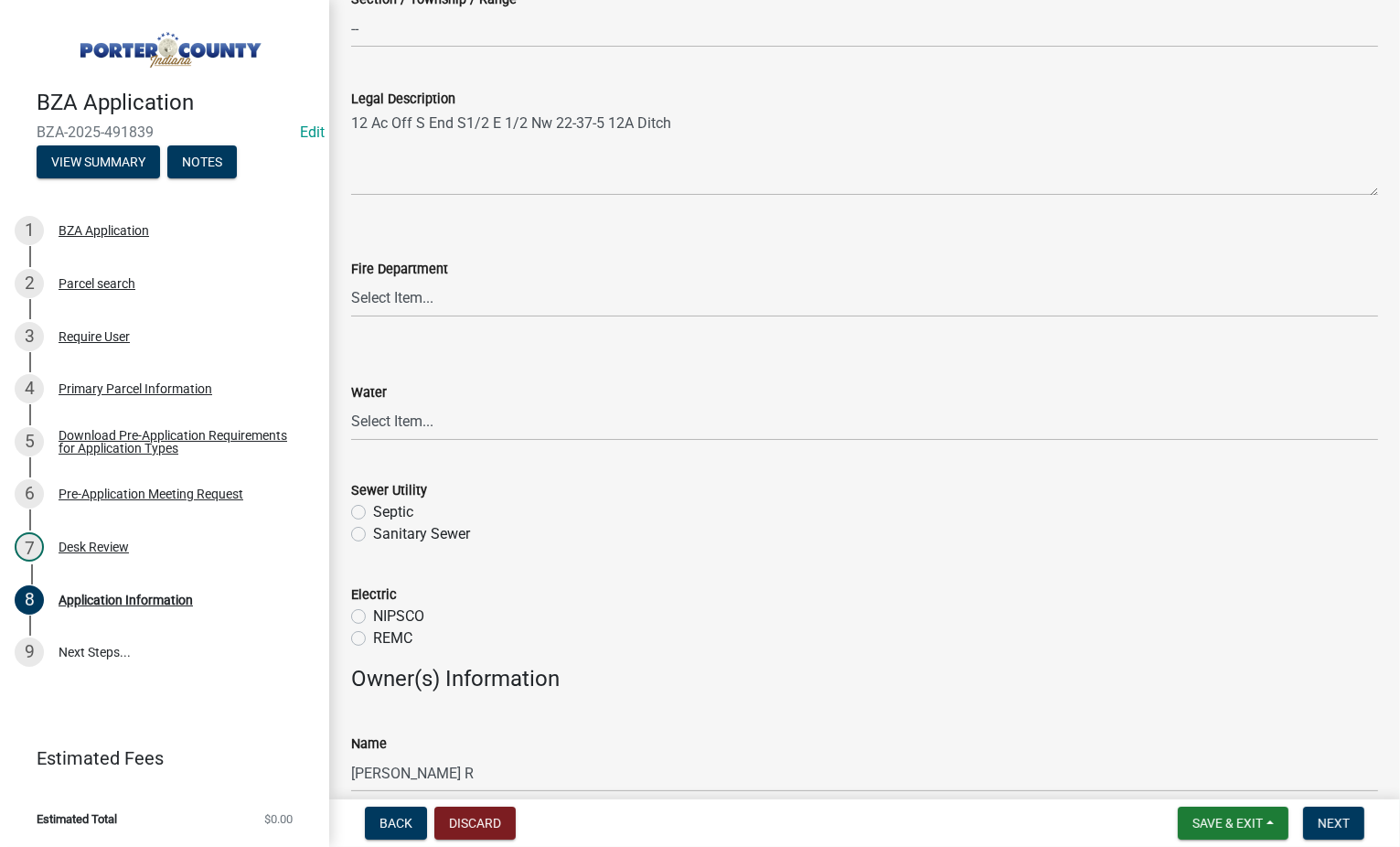
scroll to position [731, 0]
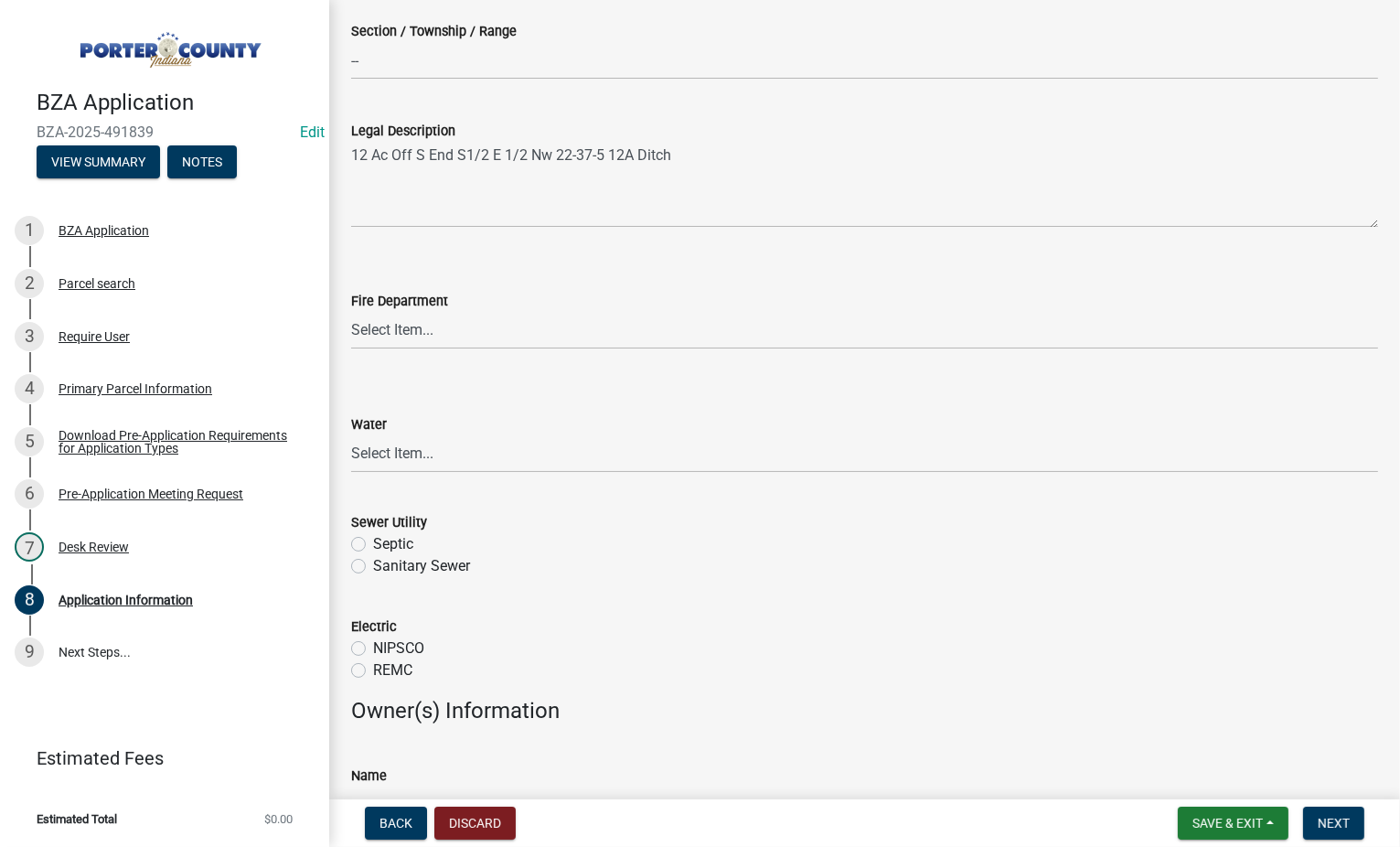
click at [373, 542] on label "Septic" at bounding box center [394, 544] width 40 height 22
click at [373, 542] on input "Septic" at bounding box center [379, 539] width 12 height 12
radio input "true"
click at [407, 463] on select "Select Item... Aqua [US_STATE] Inc Damon Run [US_STATE] American Water Nature W…" at bounding box center [865, 453] width 1027 height 38
click at [351, 435] on select "Select Item... Aqua [US_STATE] Inc Damon Run [US_STATE] American Water Nature W…" at bounding box center [865, 453] width 1027 height 38
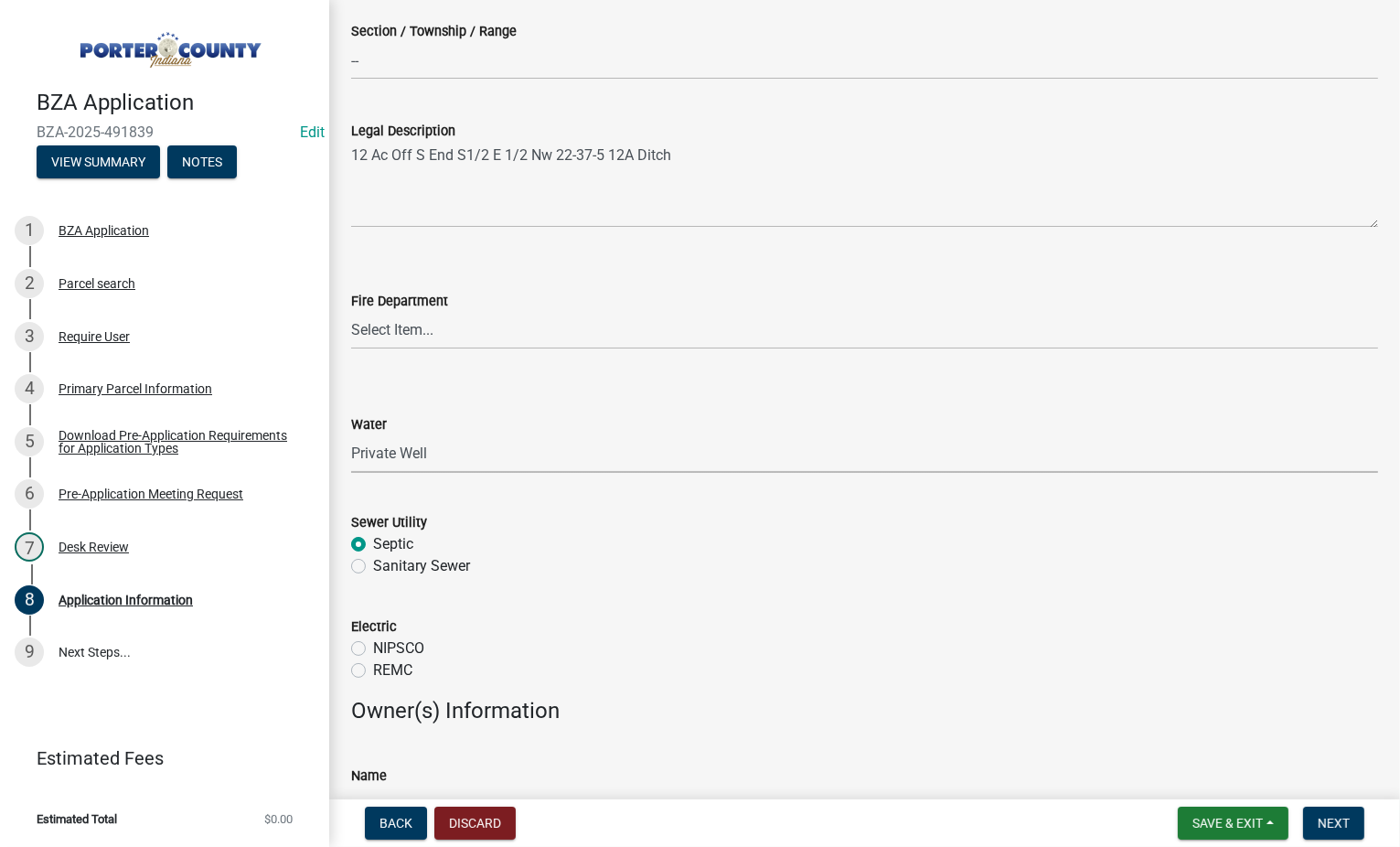
select select "b0f6f87b-588c-48c3-b728-322303c6bafe"
click at [451, 332] on select "Select Item... [PERSON_NAME] [PERSON_NAME] Harbor [PERSON_NAME] Grove [PERSON_N…" at bounding box center [865, 330] width 1027 height 38
click at [602, 279] on form "Fire Department Select Item... [PERSON_NAME] [PERSON_NAME] Harbor [PERSON_NAME]…" at bounding box center [865, 308] width 1027 height 81
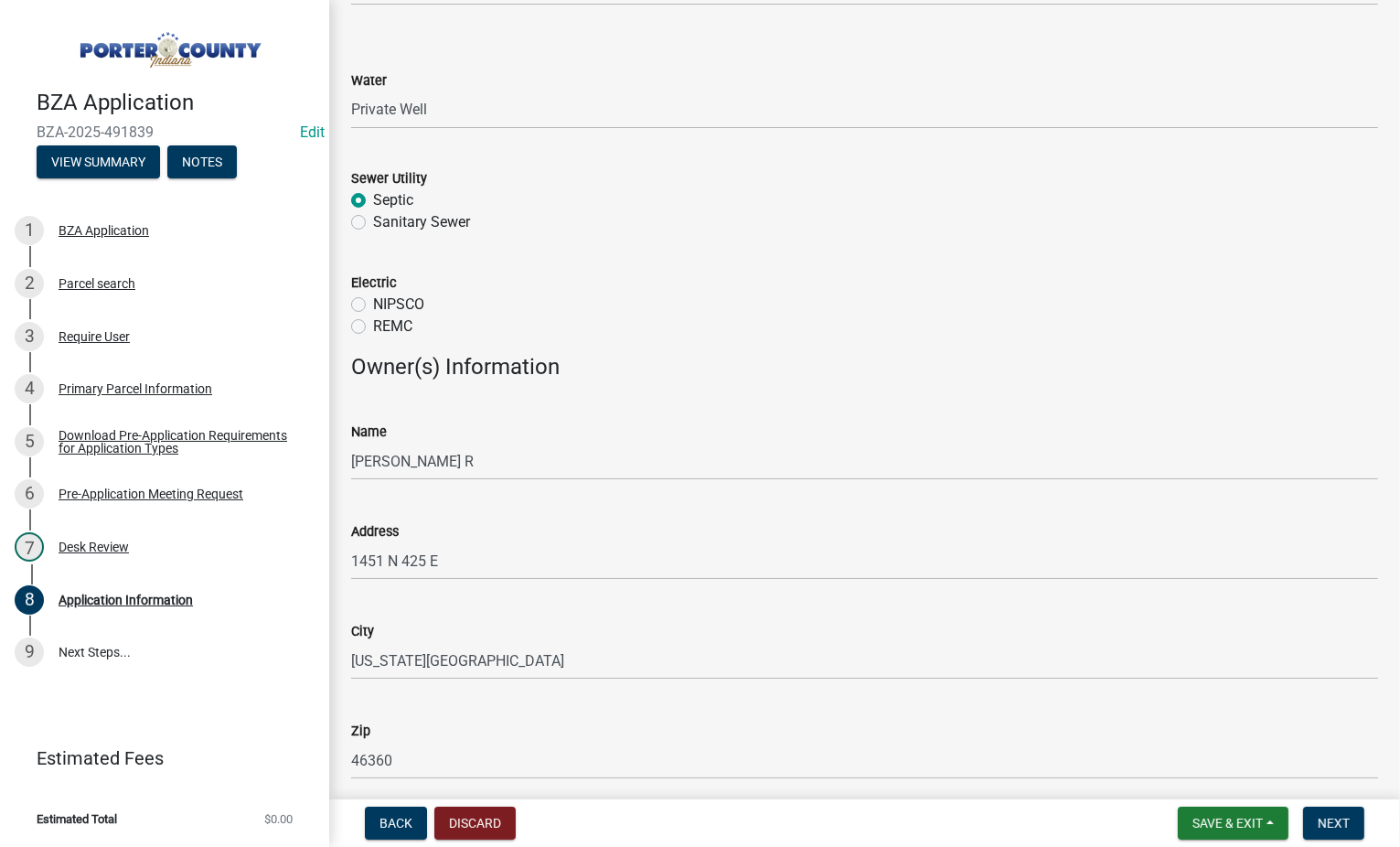
scroll to position [1188, 0]
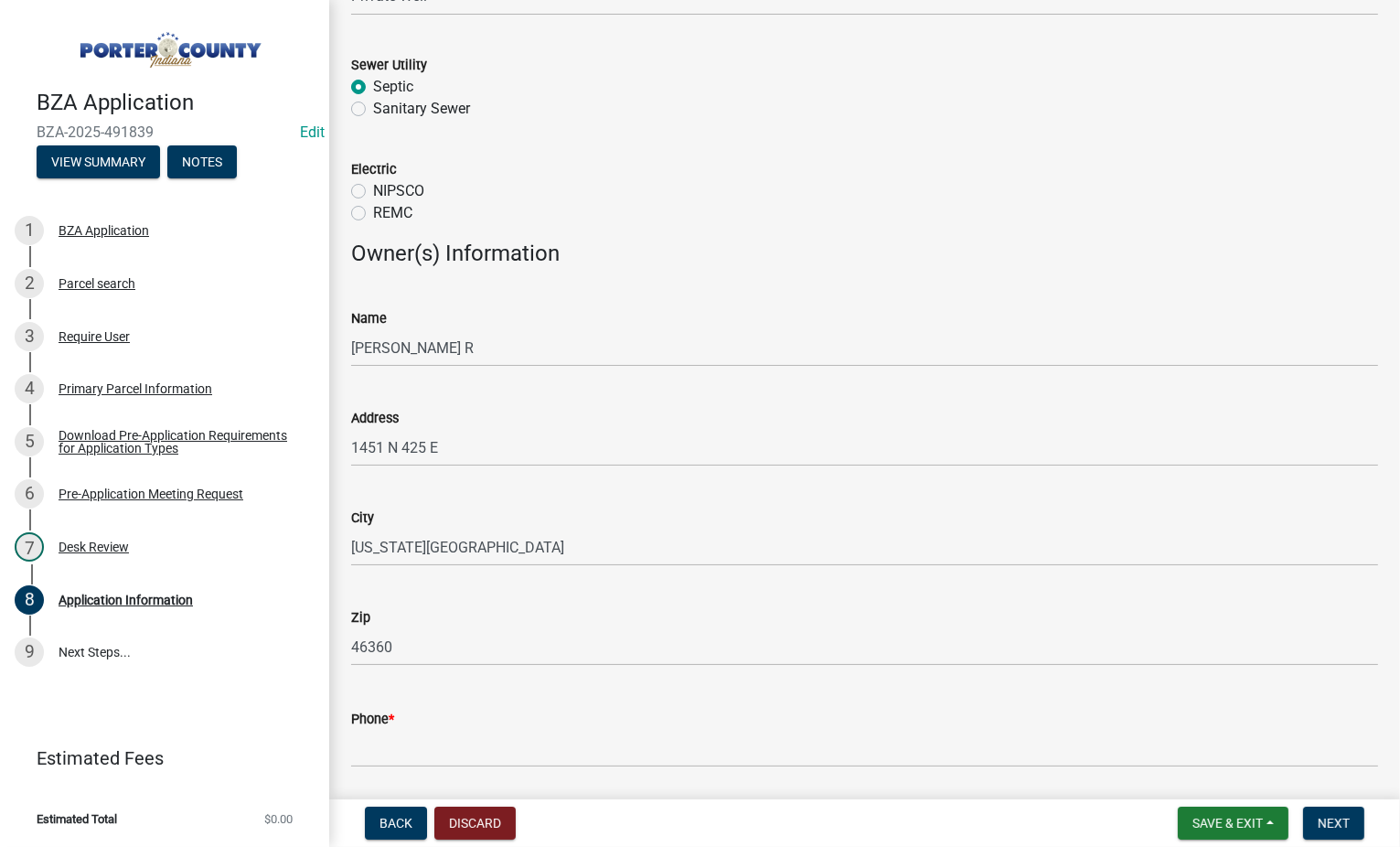
click at [373, 189] on label "NIPSCO" at bounding box center [399, 191] width 52 height 22
click at [373, 189] on input "NIPSCO" at bounding box center [379, 186] width 12 height 12
radio input "true"
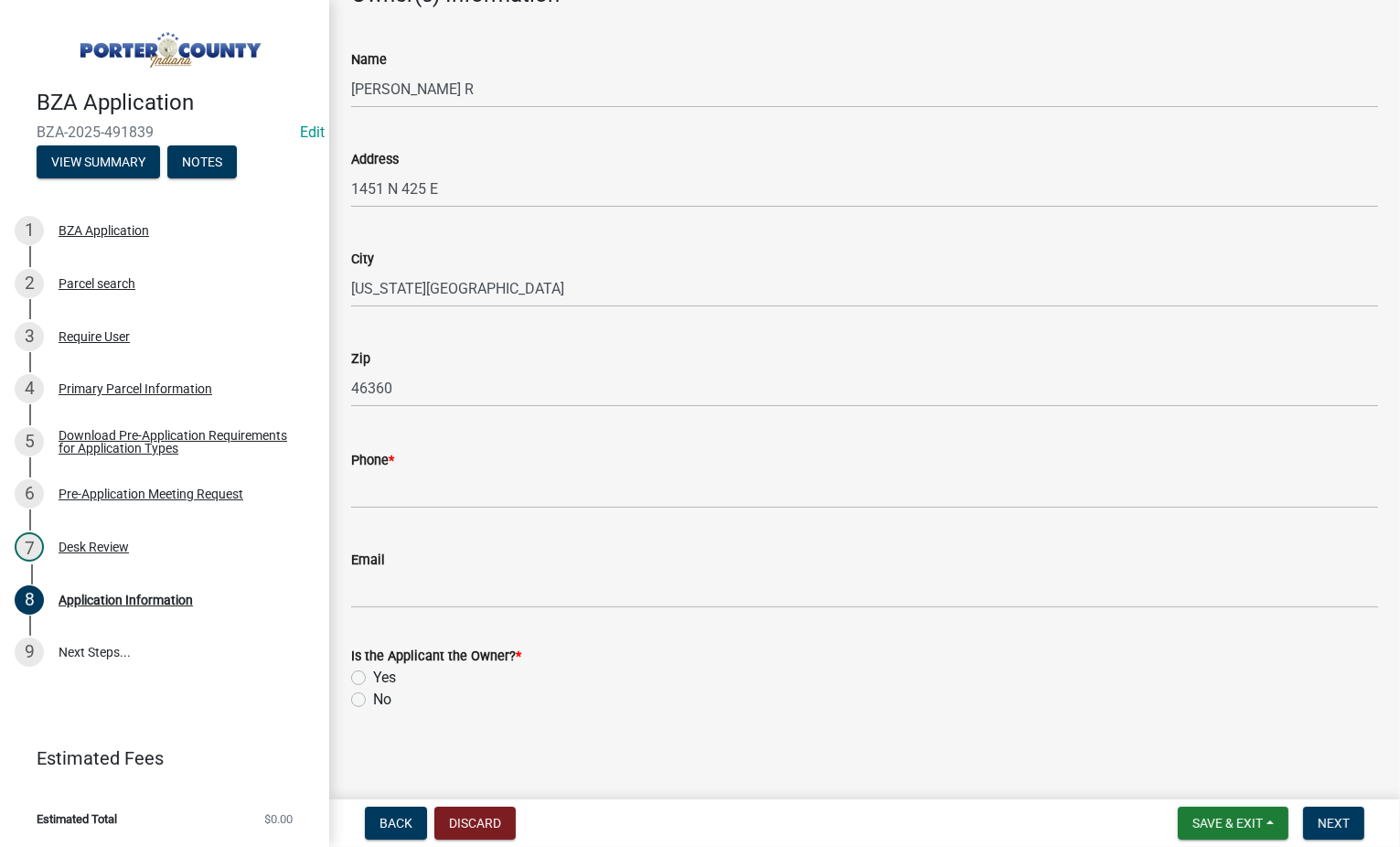
scroll to position [1453, 0]
click at [373, 674] on label "Yes" at bounding box center [384, 672] width 23 height 22
click at [373, 673] on input "Yes" at bounding box center [379, 667] width 12 height 12
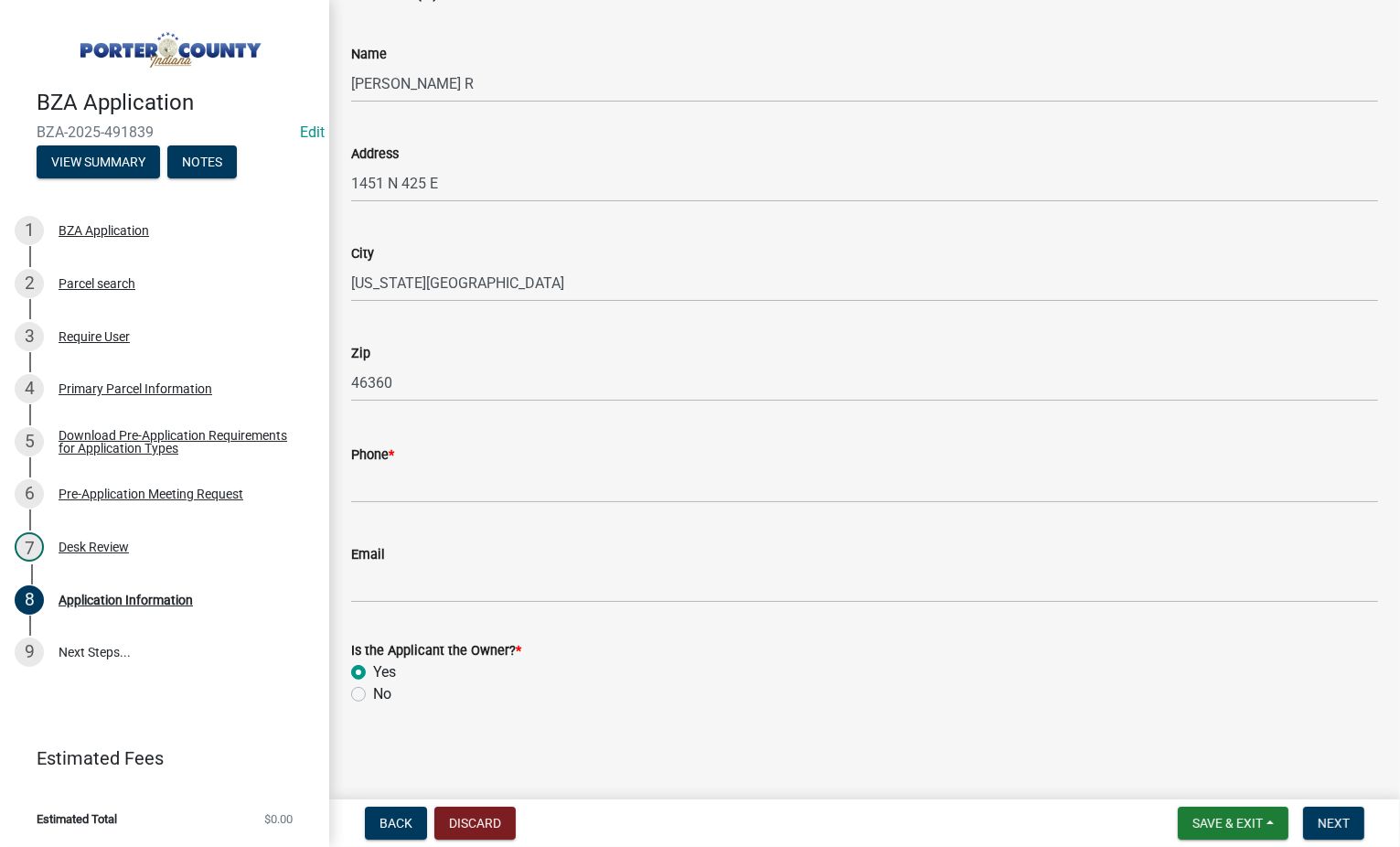
radio input "true"
click at [1326, 826] on span "Next" at bounding box center [1334, 823] width 32 height 15
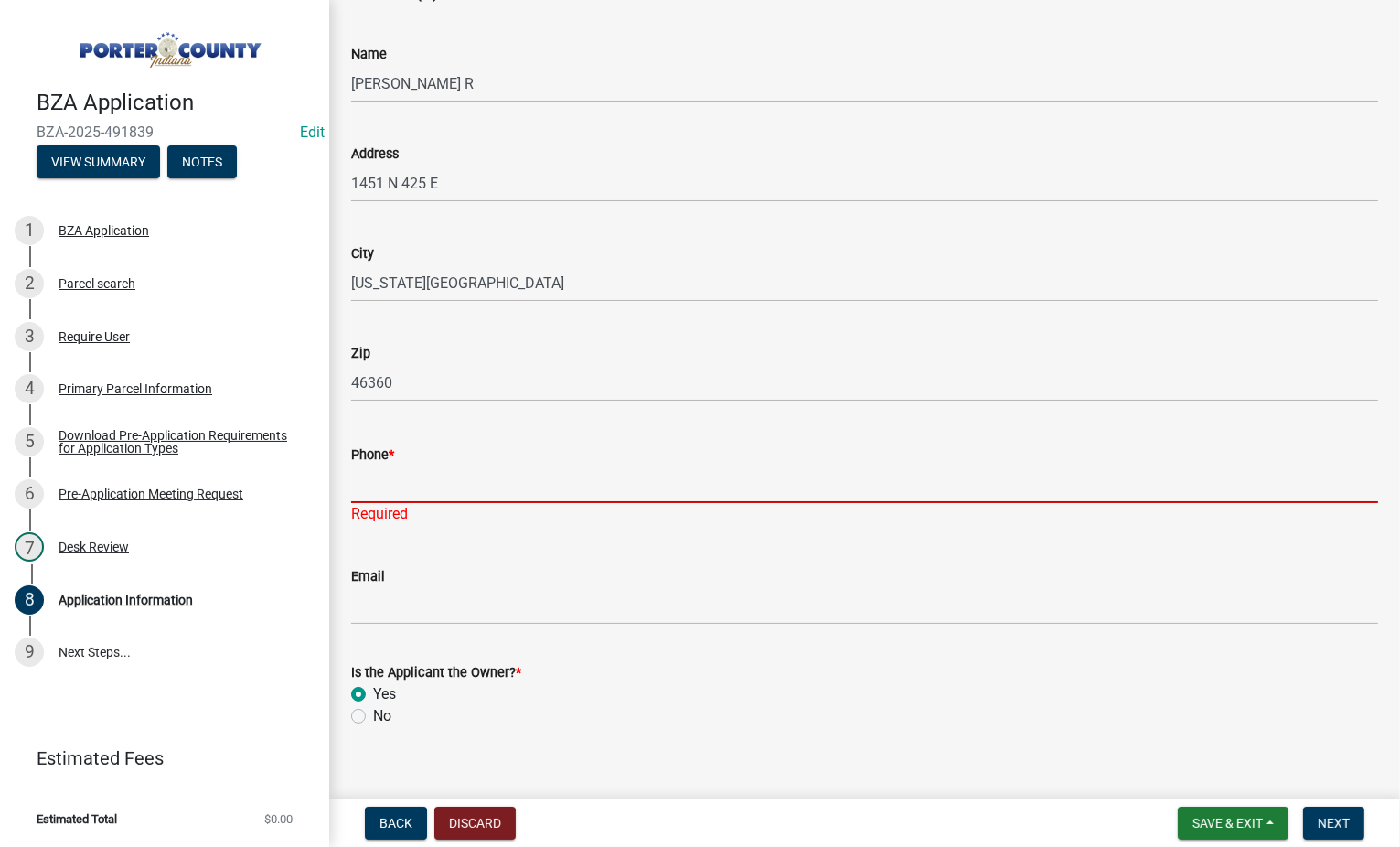
click at [406, 477] on input "Phone *" at bounding box center [865, 484] width 1027 height 38
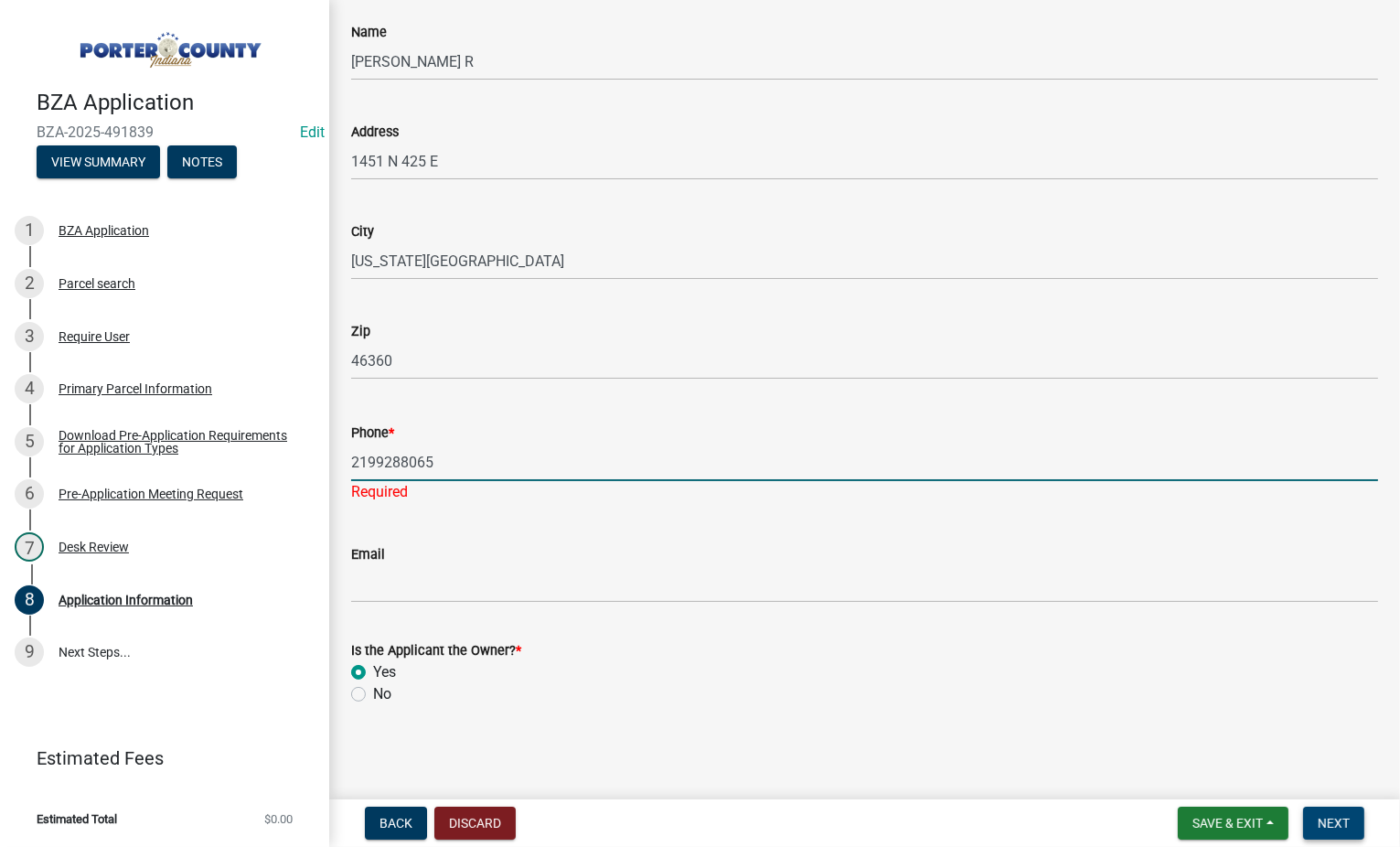
type input "2199288065"
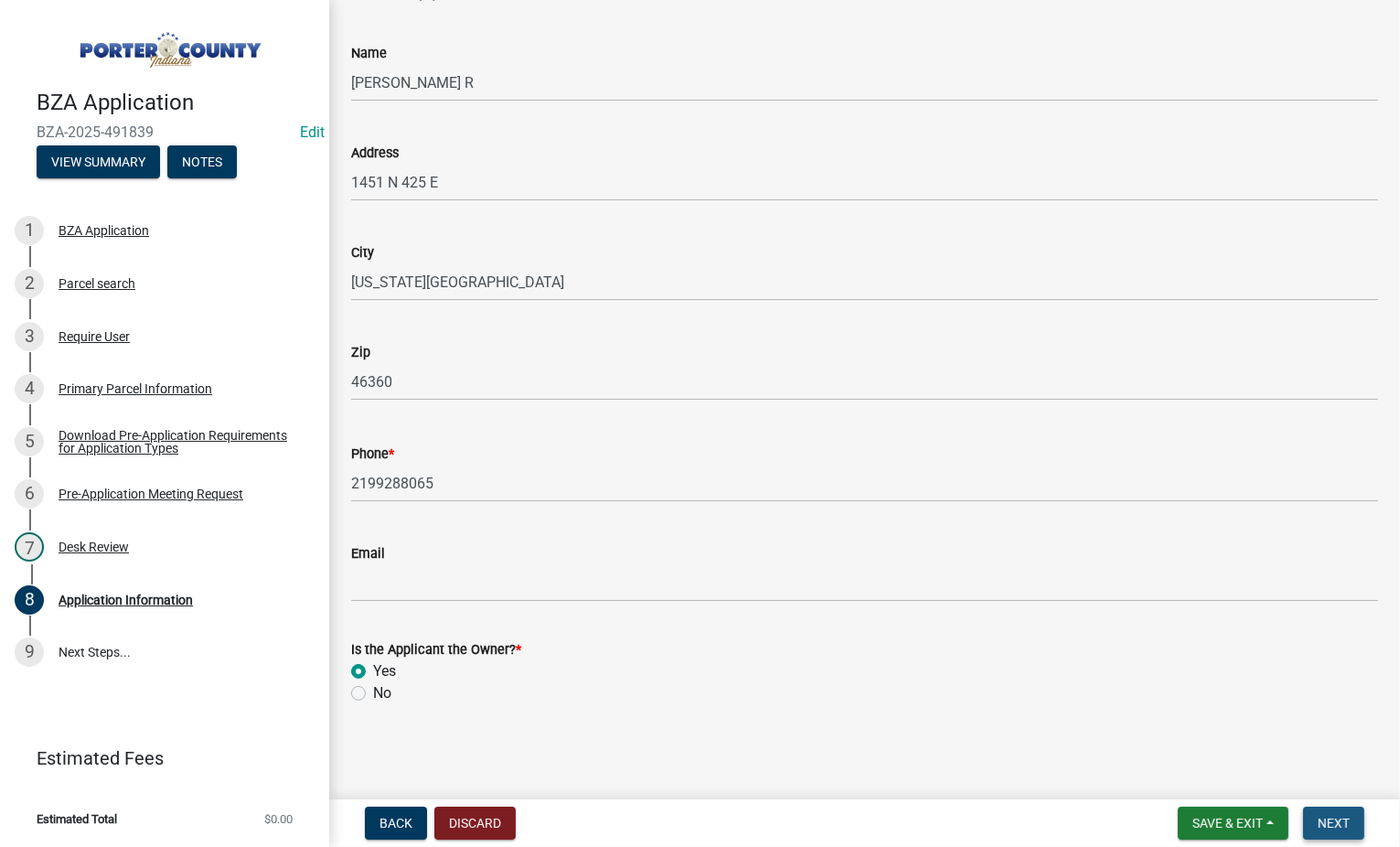
scroll to position [1453, 0]
click at [1330, 835] on button "Next" at bounding box center [1334, 823] width 62 height 33
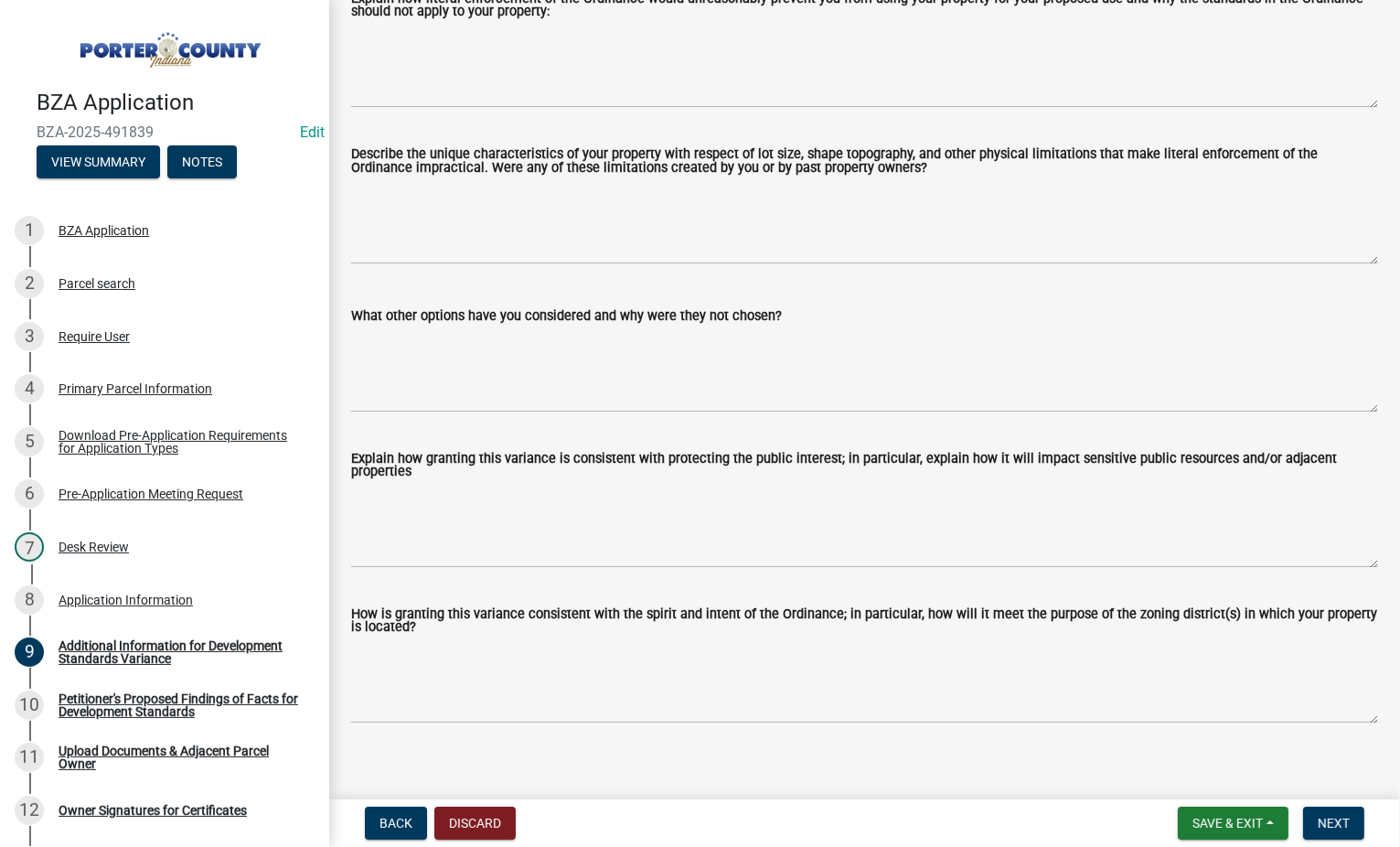
scroll to position [516, 0]
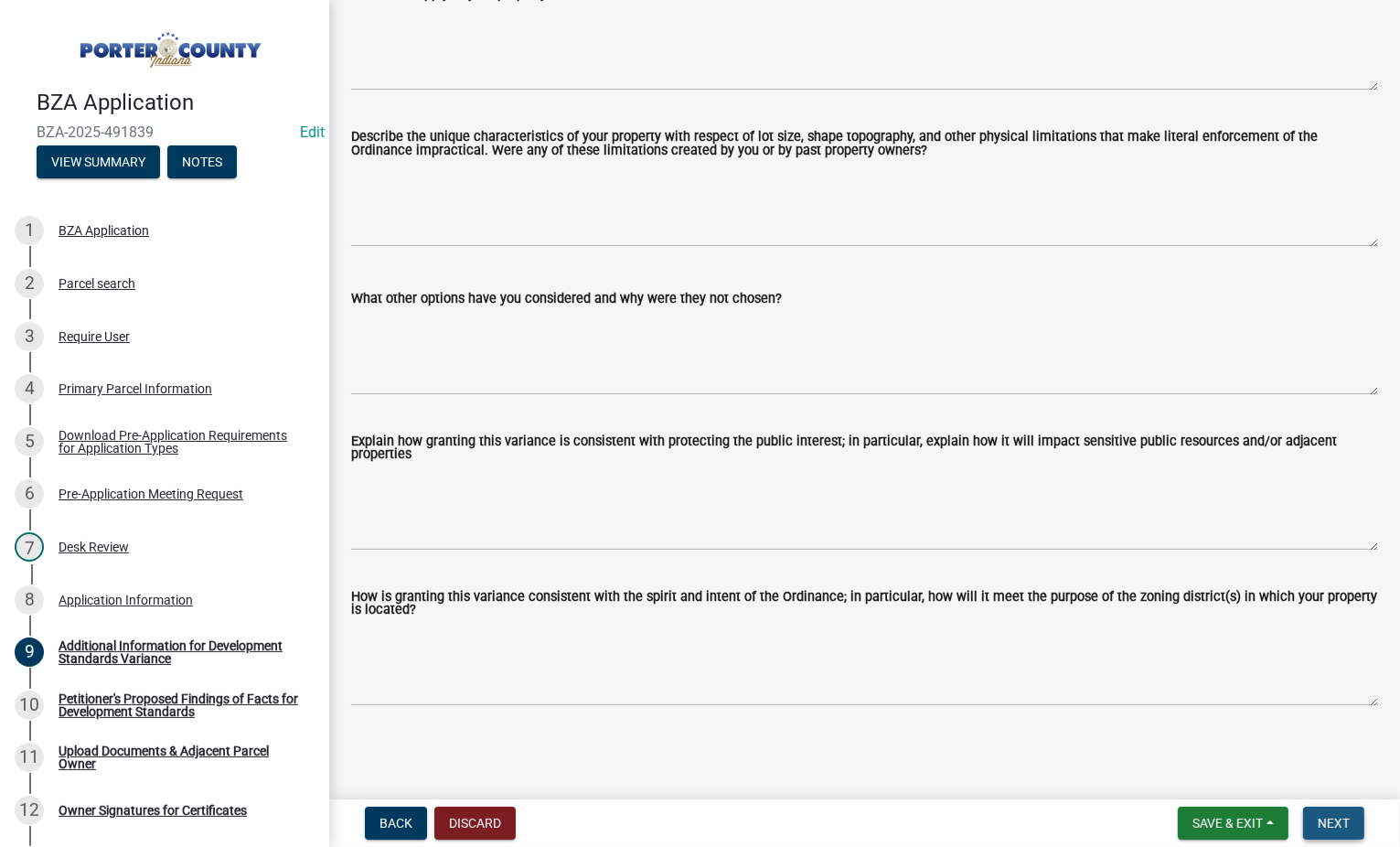
click at [1326, 833] on button "Next" at bounding box center [1334, 823] width 62 height 33
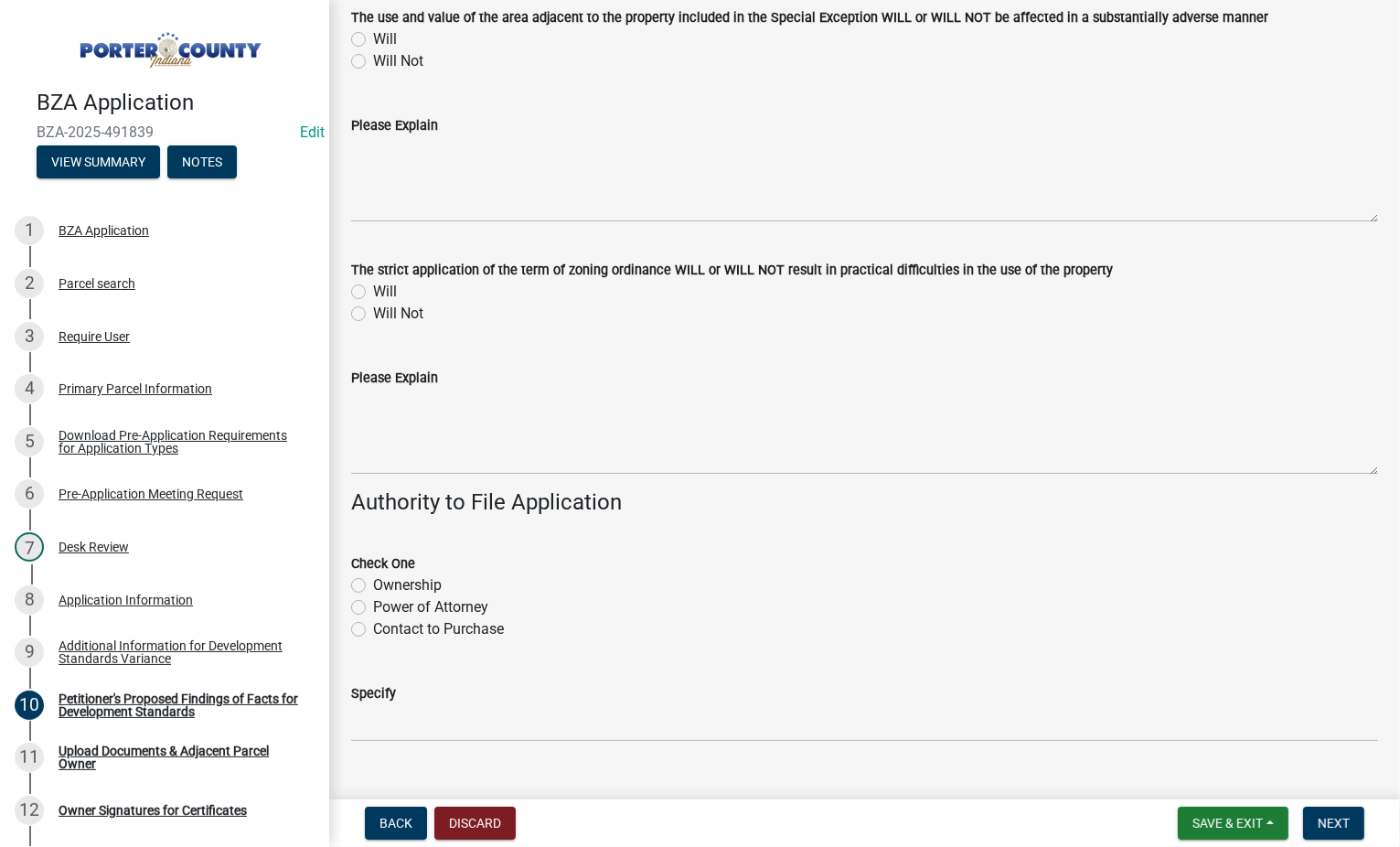
scroll to position [449, 0]
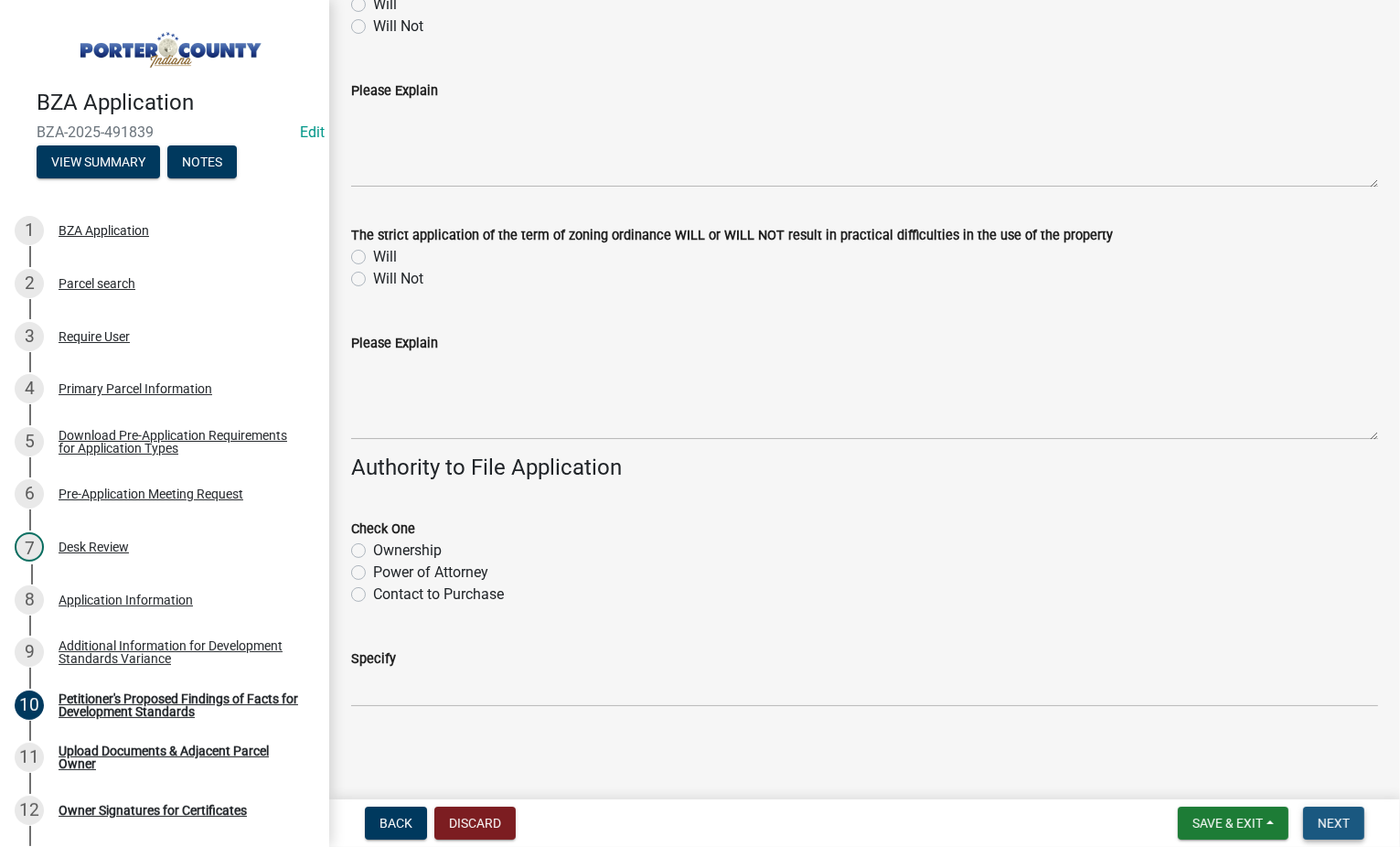
click at [1327, 826] on span "Next" at bounding box center [1334, 823] width 32 height 15
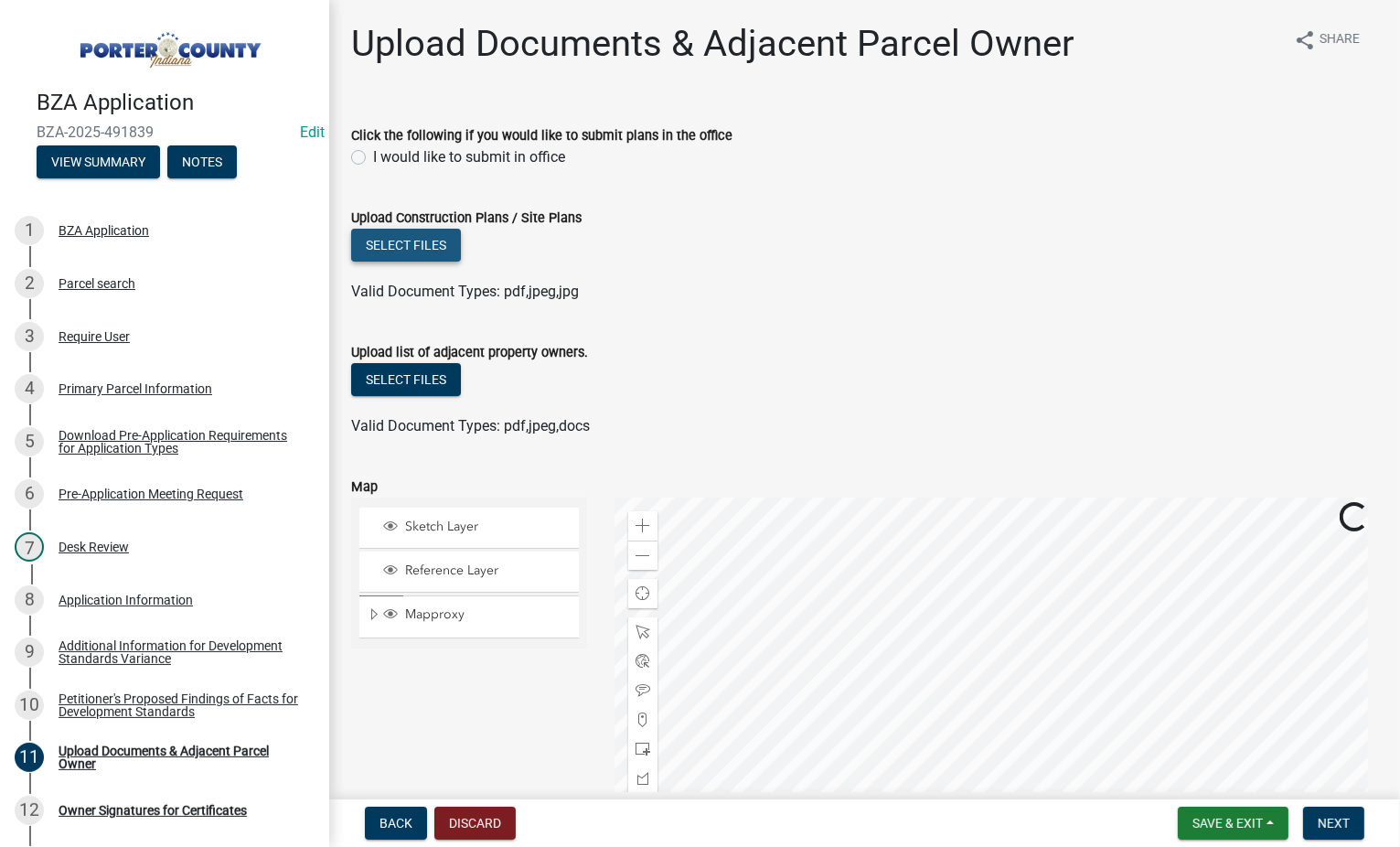
click at [380, 235] on button "Select files" at bounding box center [406, 246] width 109 height 33
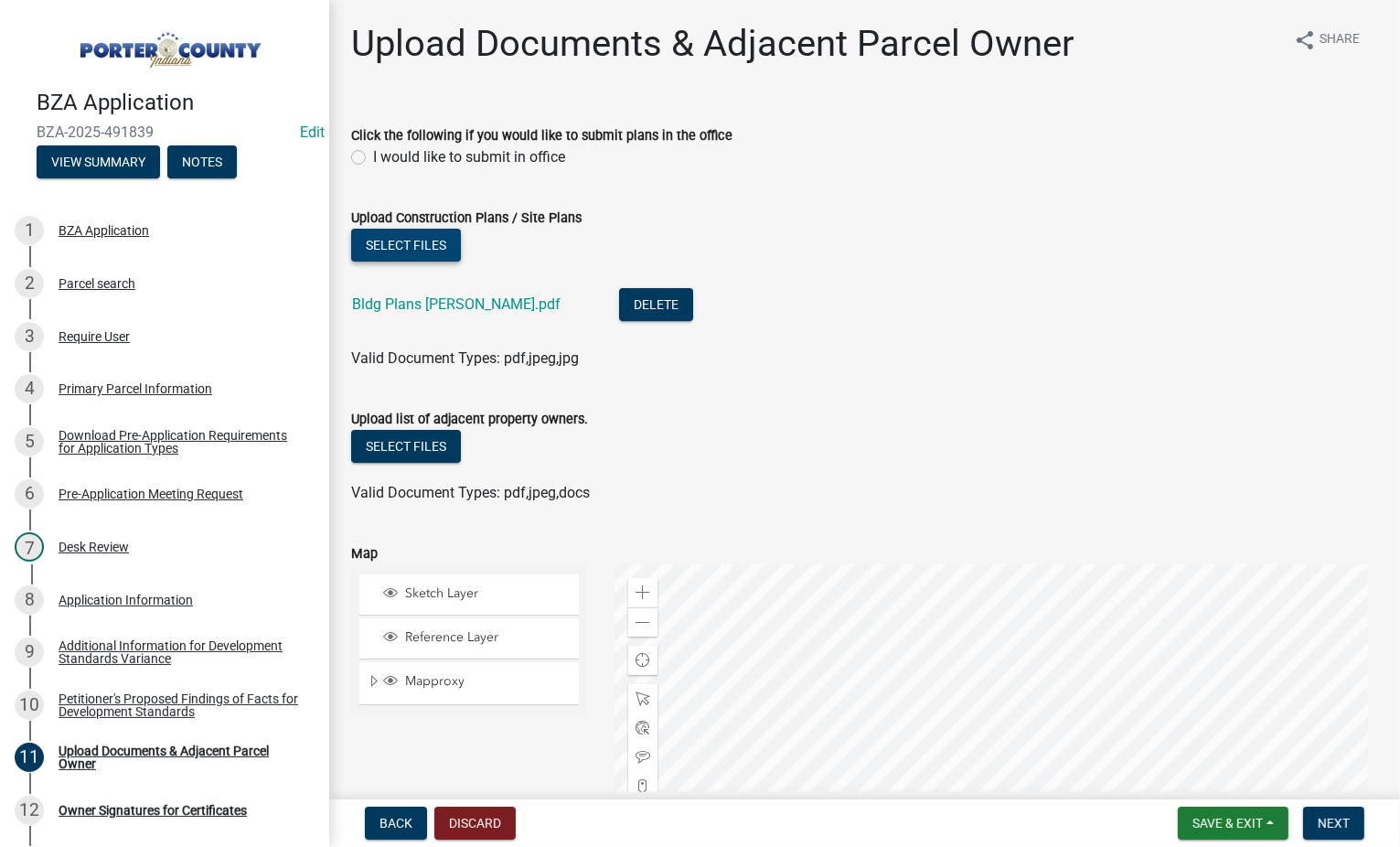
click at [393, 247] on button "Select files" at bounding box center [406, 246] width 109 height 33
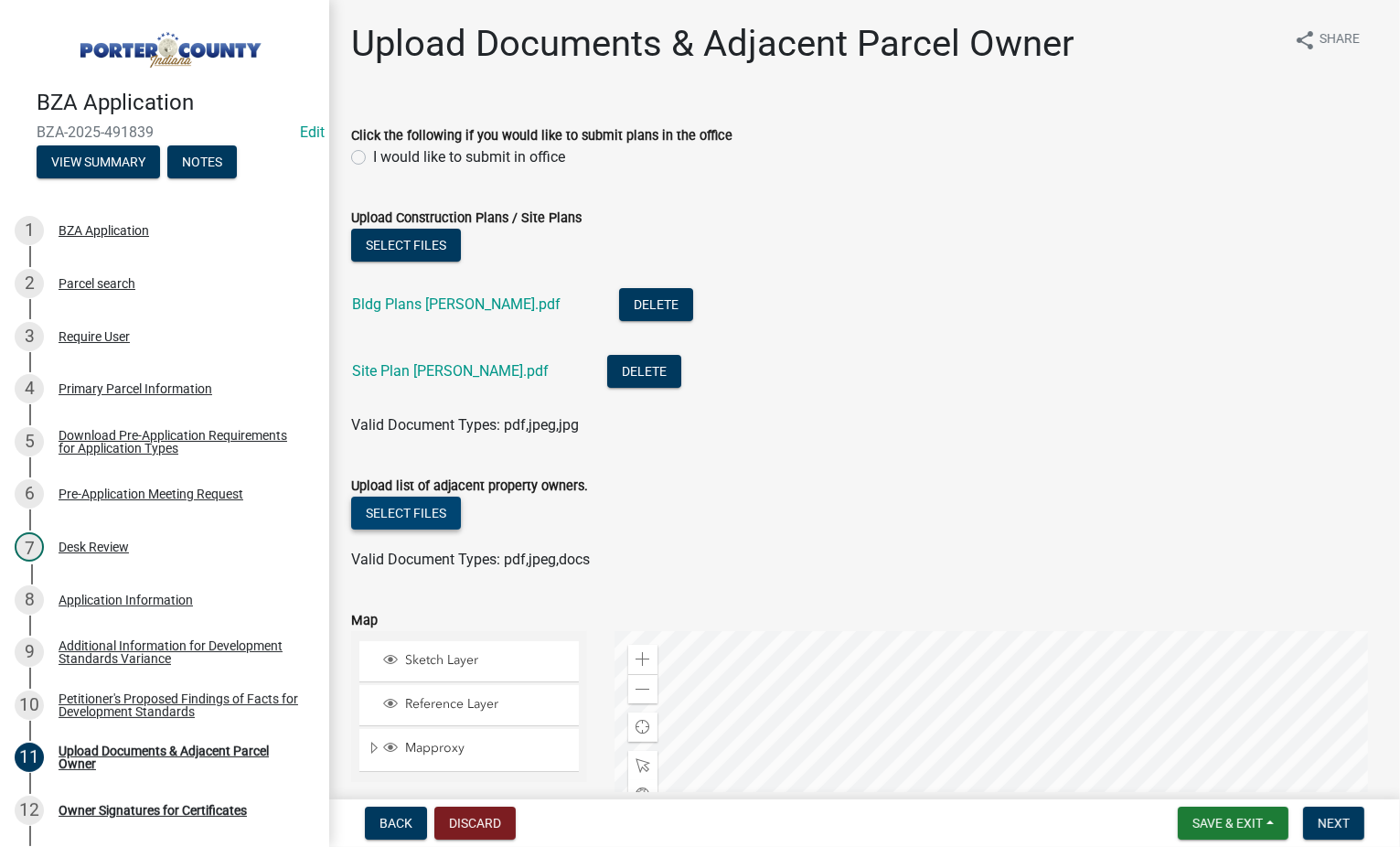
click at [413, 516] on button "Select files" at bounding box center [406, 513] width 109 height 33
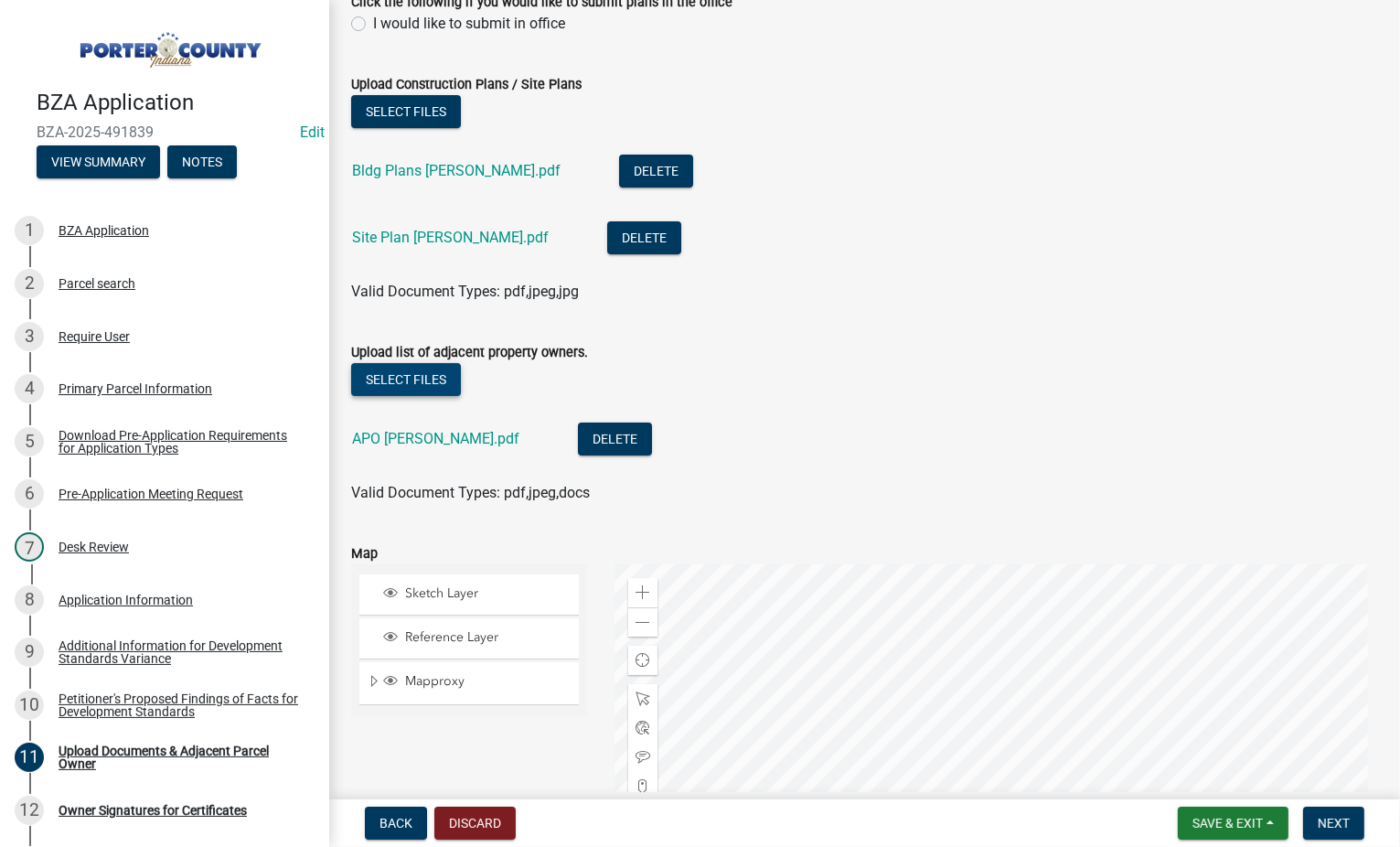
scroll to position [183, 0]
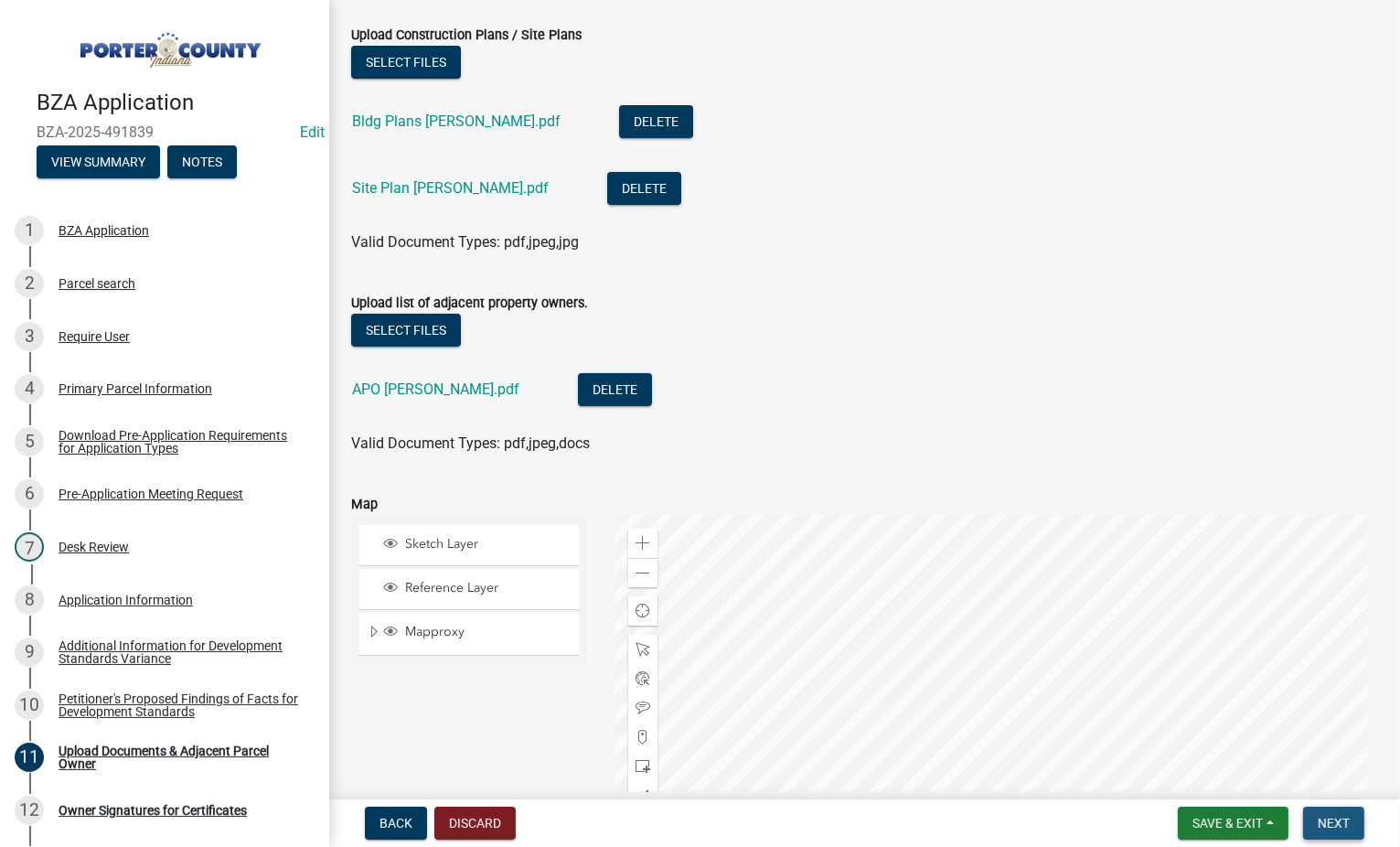
click at [1325, 824] on span "Next" at bounding box center [1334, 823] width 32 height 15
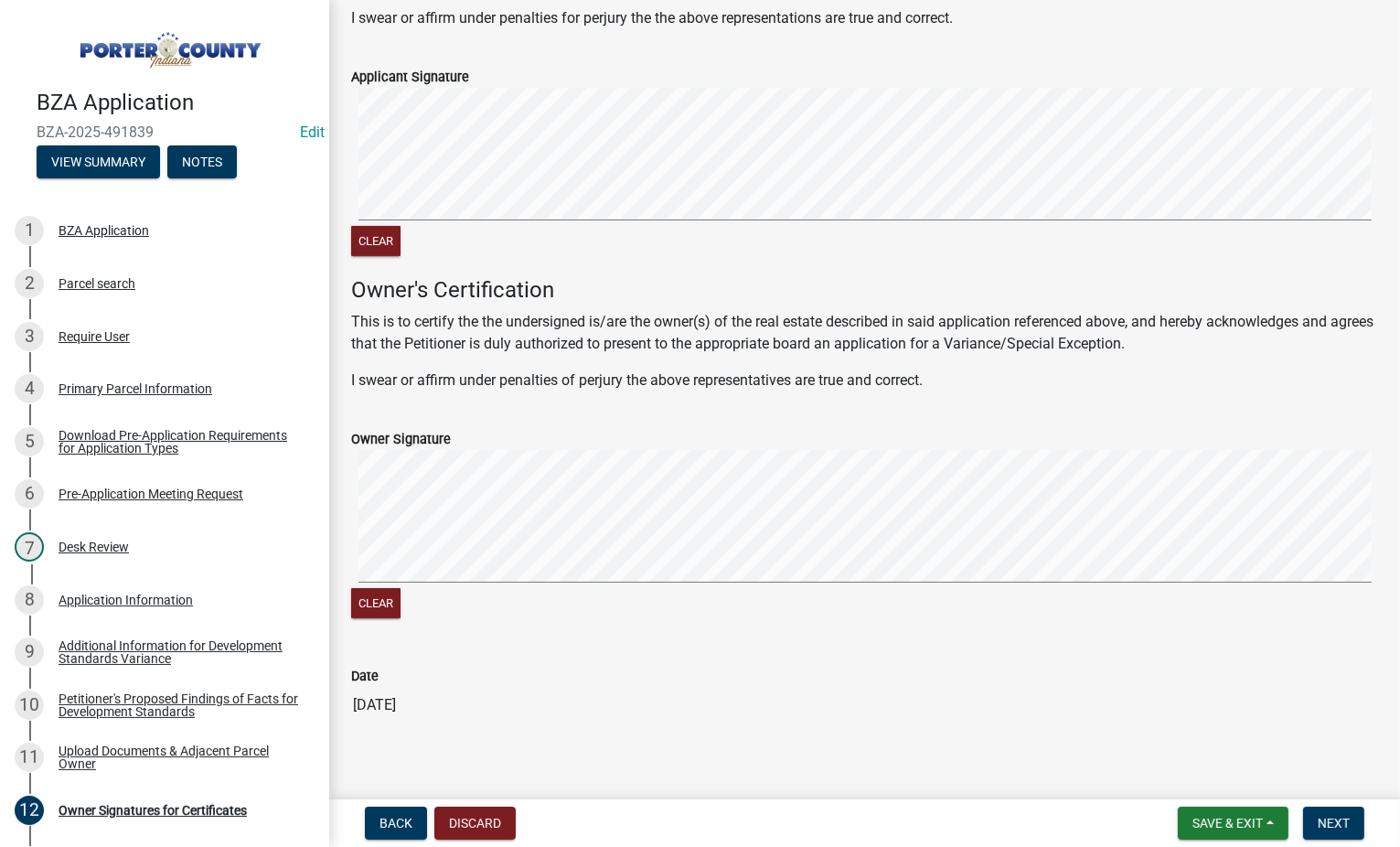
scroll to position [262, 0]
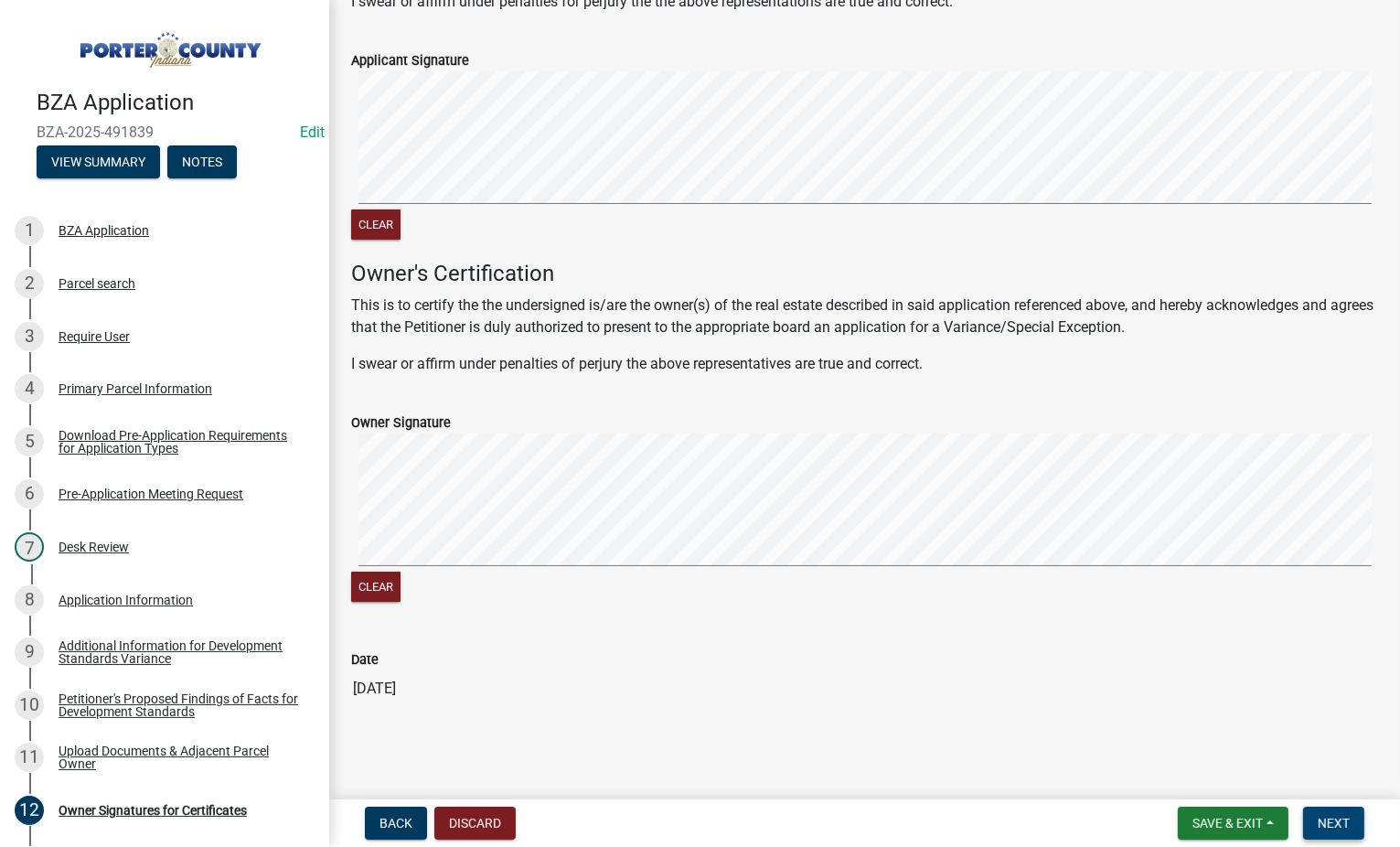
click at [1332, 825] on span "Next" at bounding box center [1334, 823] width 32 height 15
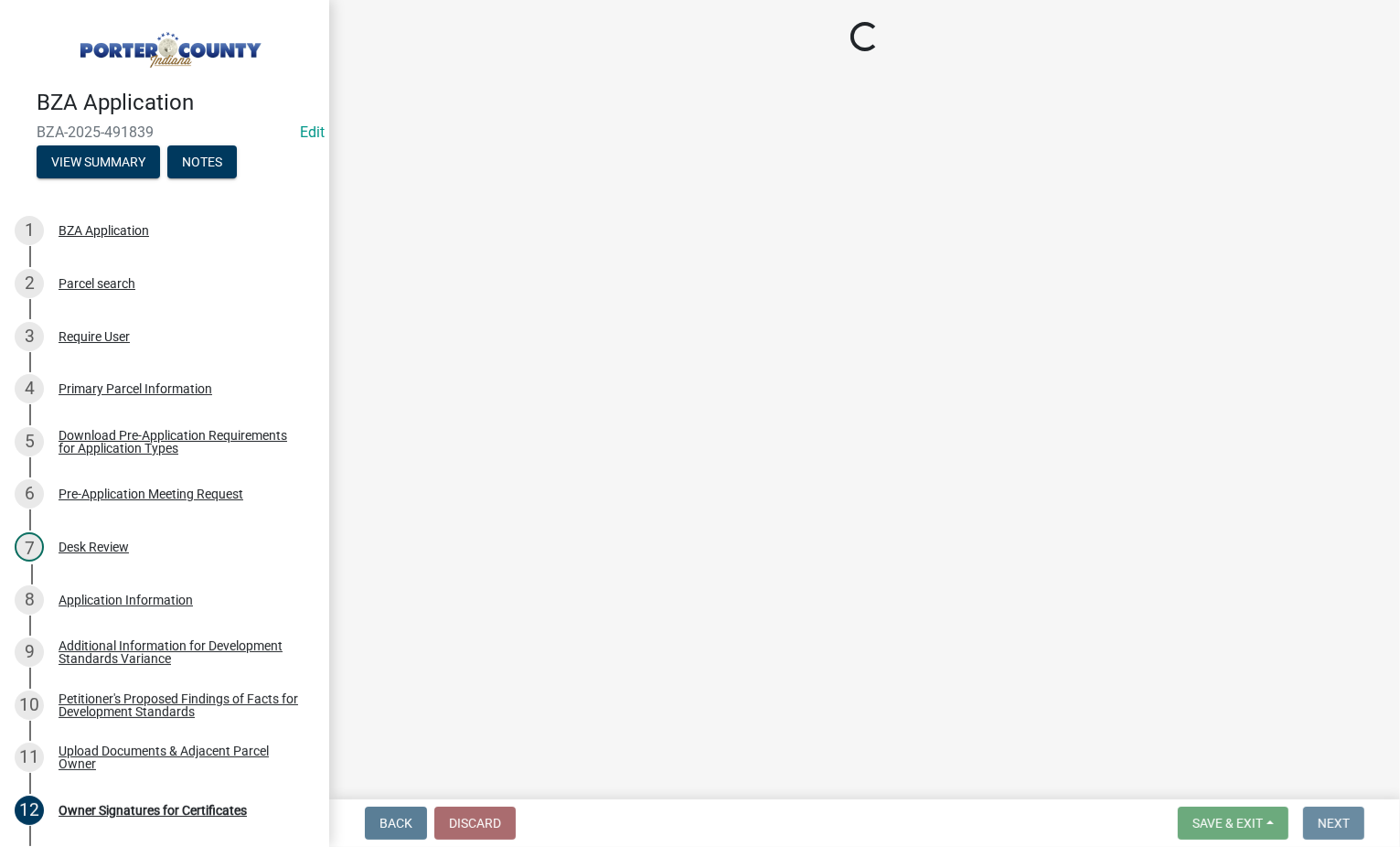
scroll to position [0, 0]
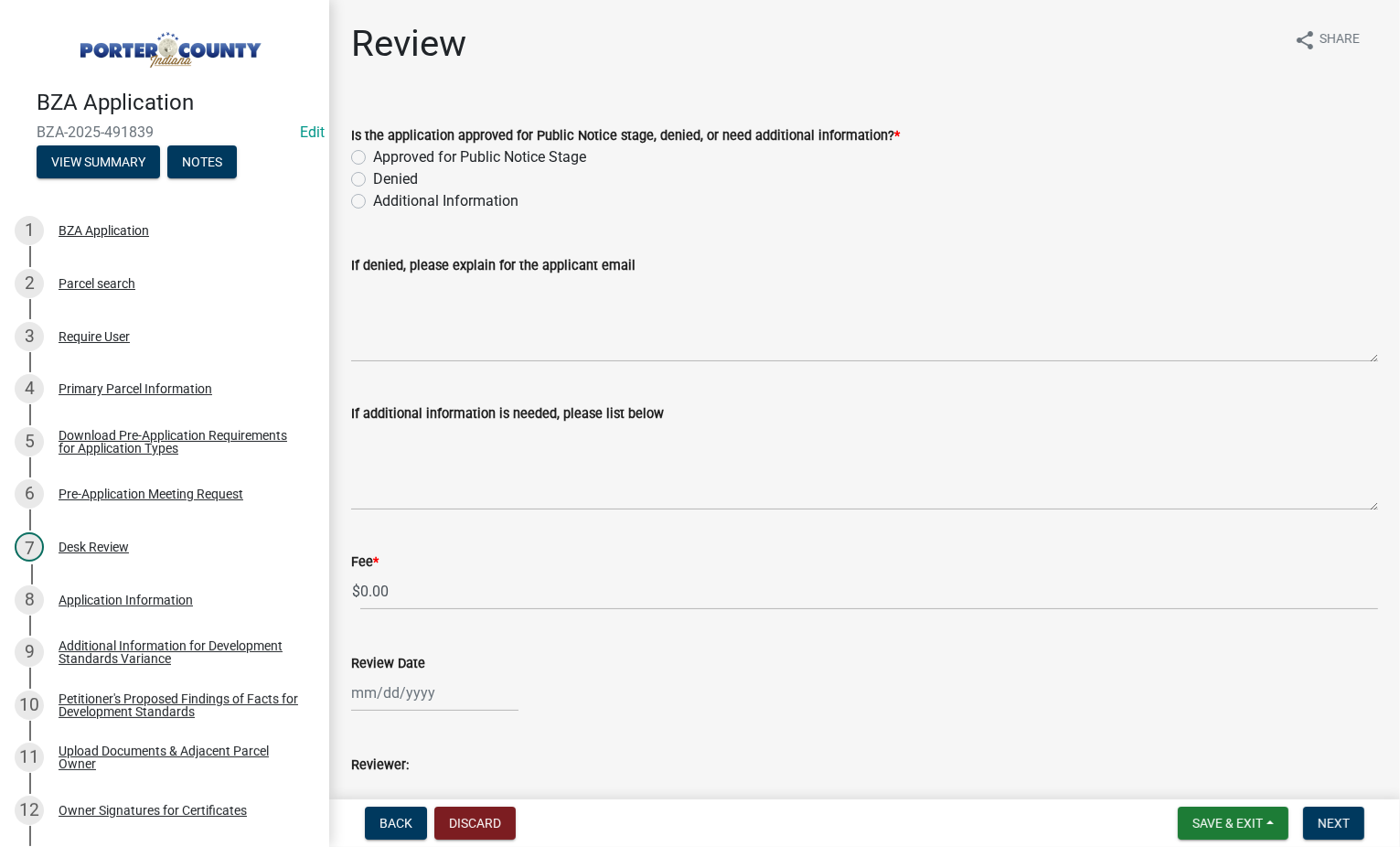
click at [373, 155] on label "Approved for Public Notice Stage" at bounding box center [480, 157] width 213 height 22
click at [373, 155] on input "Approved for Public Notice Stage" at bounding box center [379, 152] width 12 height 12
radio input "true"
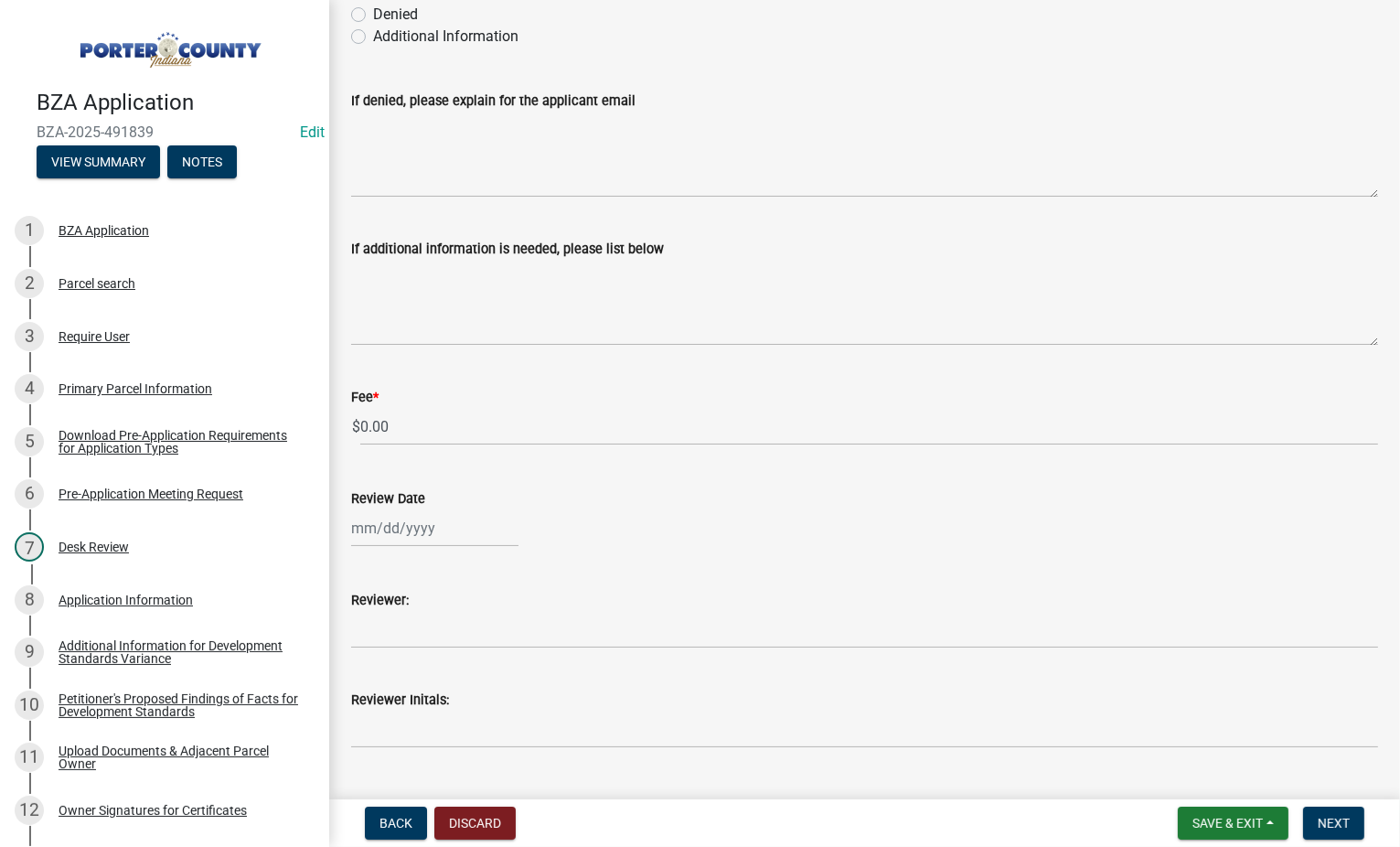
scroll to position [183, 0]
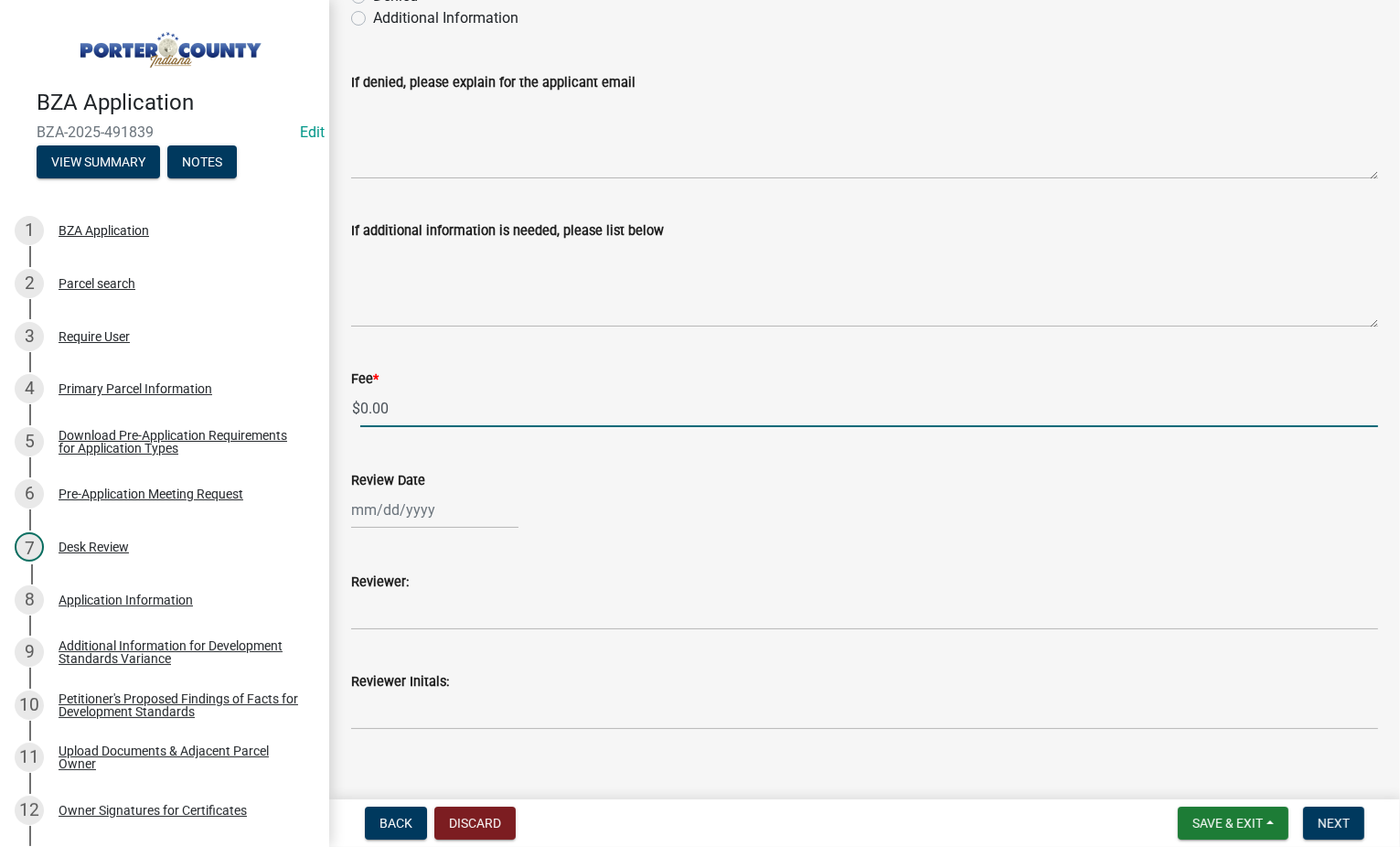
click at [407, 403] on input "0.00" at bounding box center [869, 408] width 1018 height 38
type input "0"
type input "425.00"
click at [459, 650] on div "Reviewer Initals:" at bounding box center [865, 687] width 1027 height 85
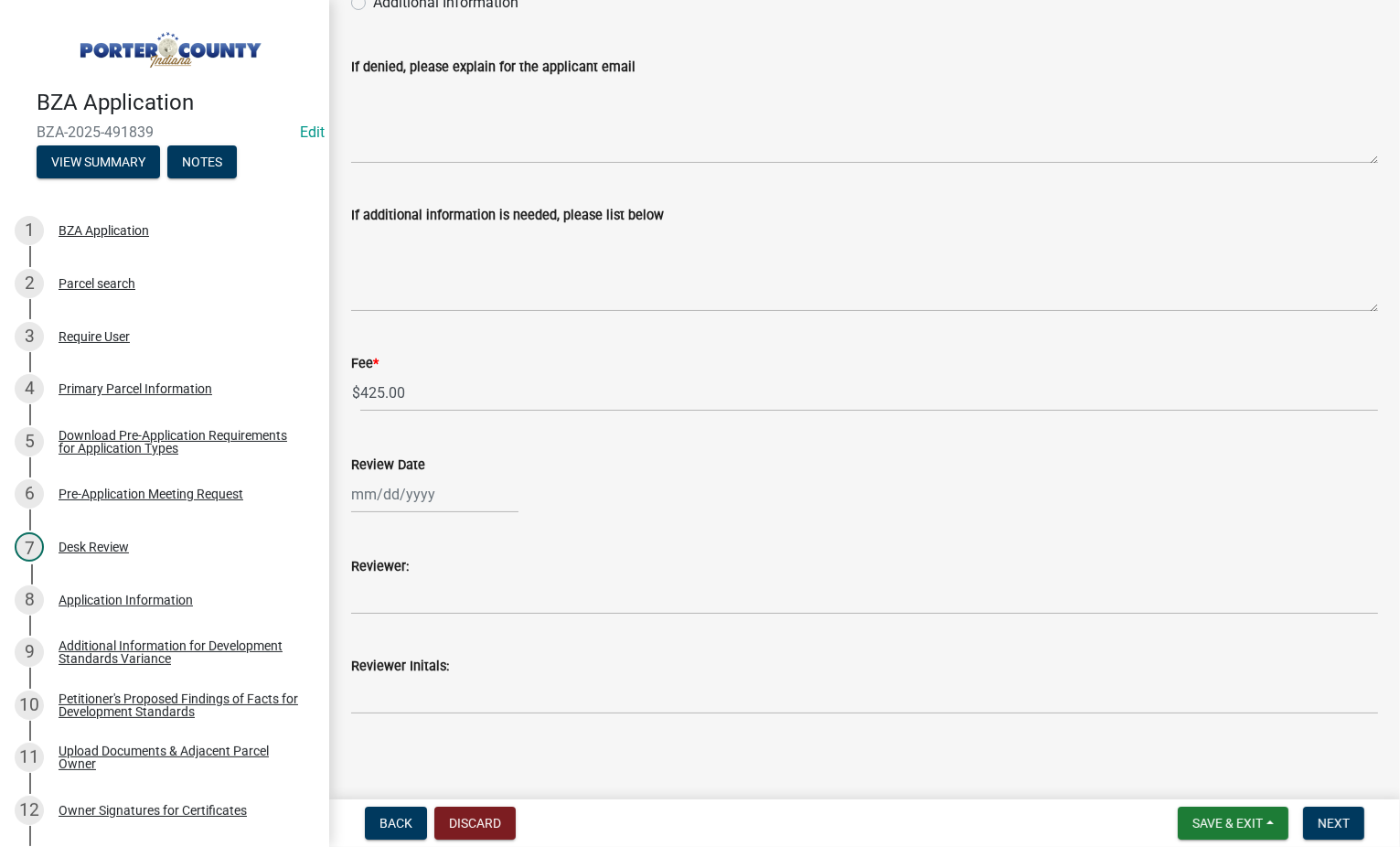
scroll to position [206, 0]
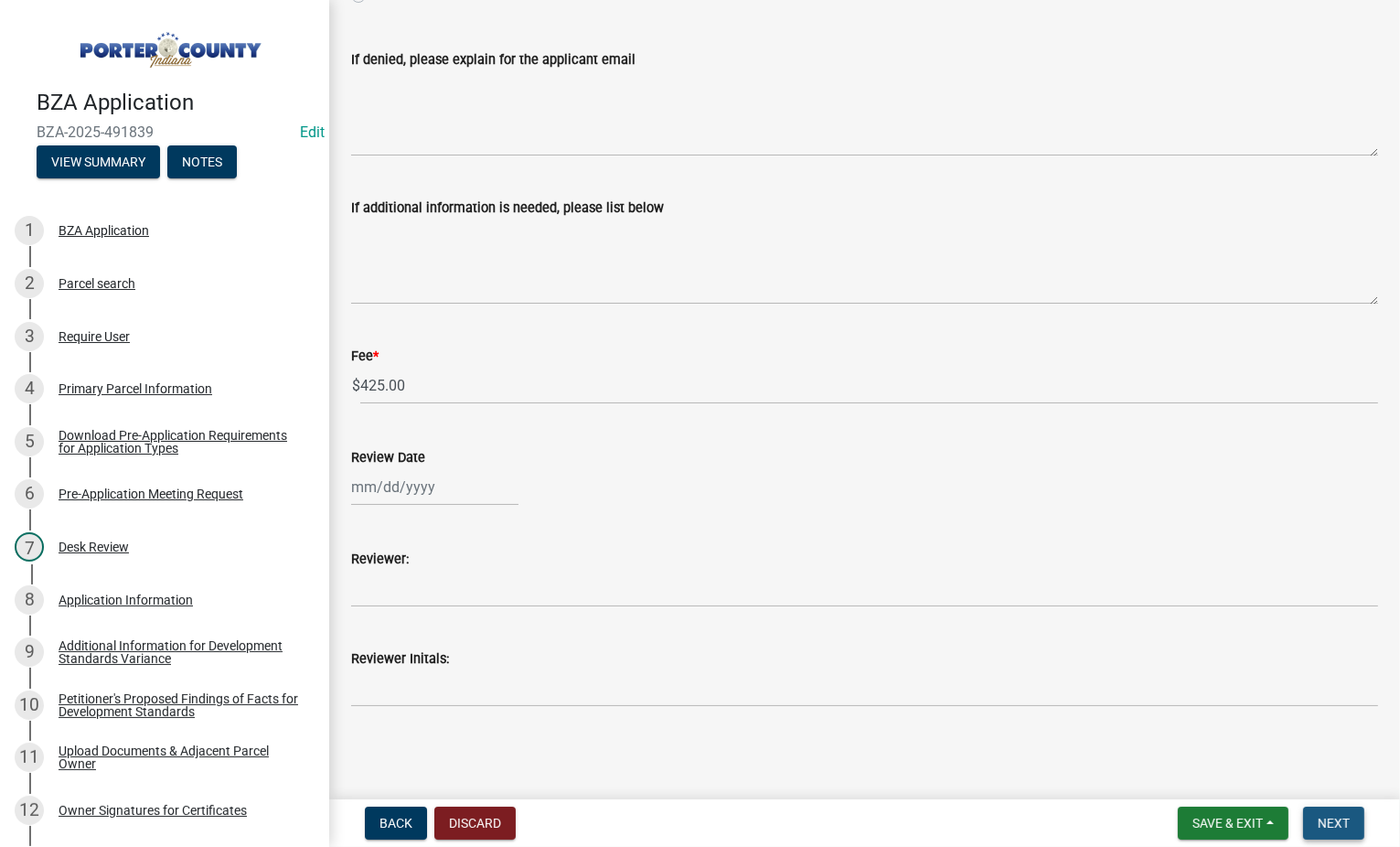
click at [1339, 828] on span "Next" at bounding box center [1334, 823] width 32 height 15
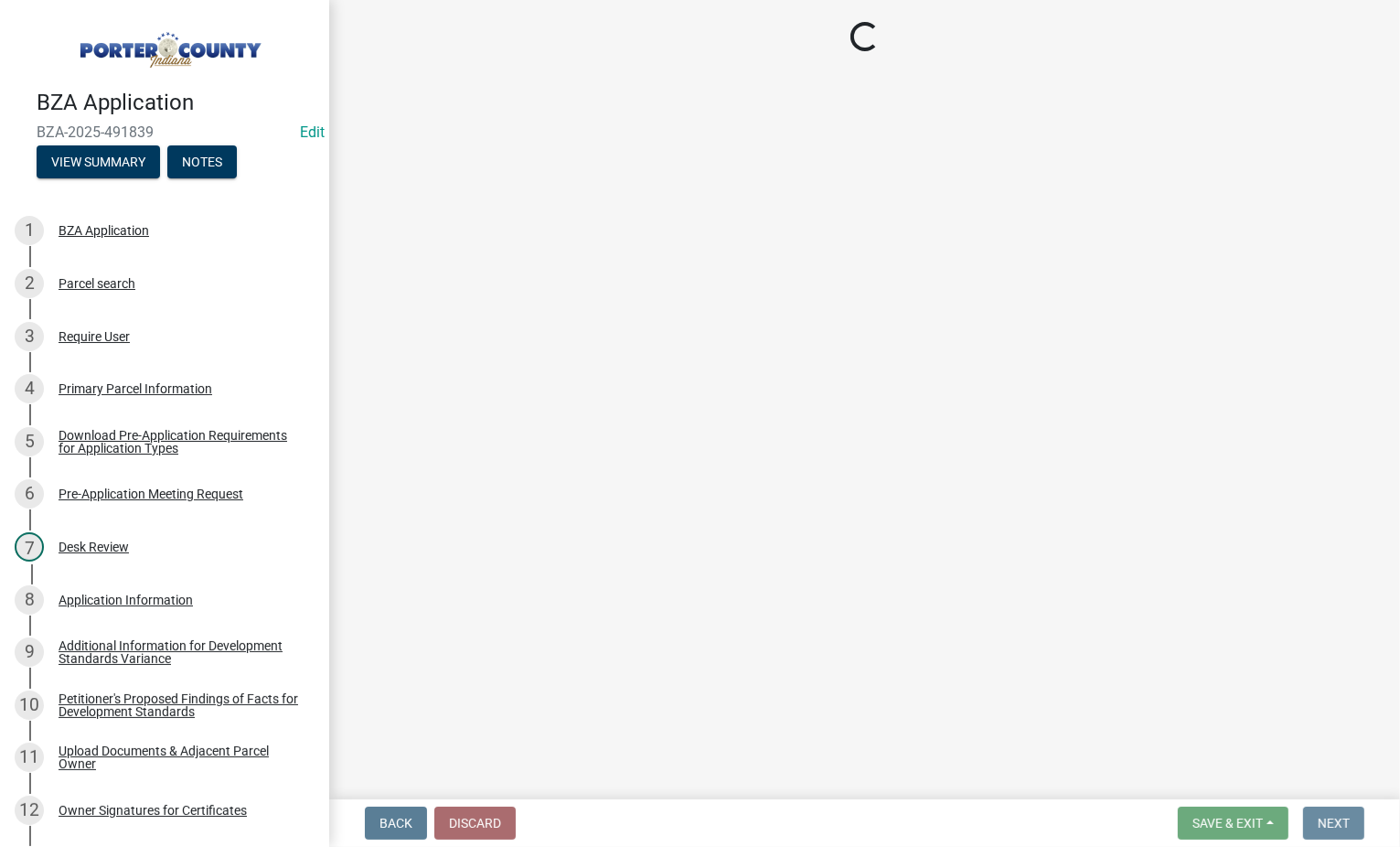
scroll to position [0, 0]
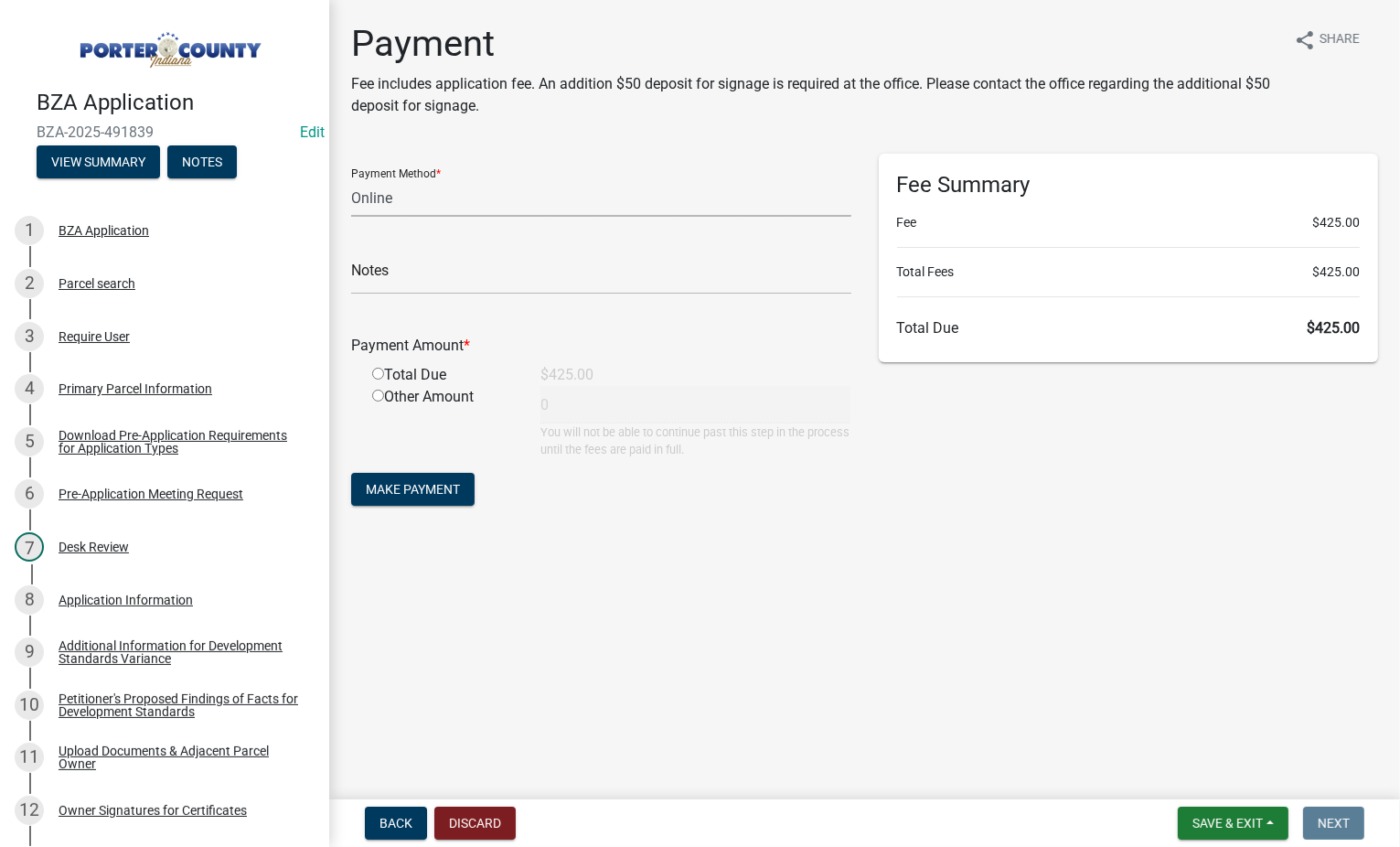
click at [396, 201] on select "Credit Card POS Check Cash Online" at bounding box center [602, 198] width 500 height 38
select select "1: 0"
click at [351, 179] on select "Credit Card POS Check Cash Online" at bounding box center [602, 198] width 500 height 38
click at [395, 281] on input "text" at bounding box center [602, 275] width 500 height 38
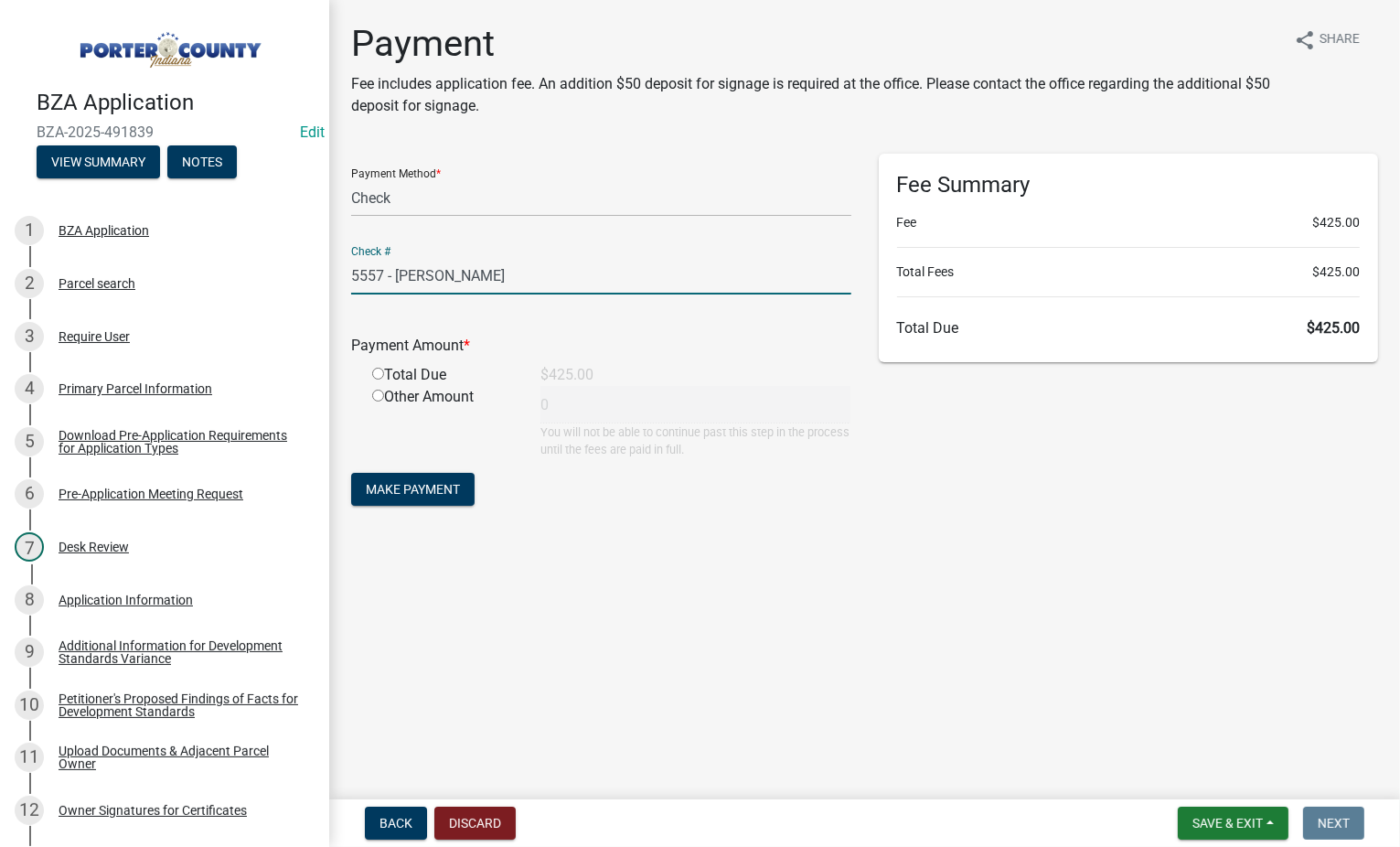
type input "5557 - [PERSON_NAME]"
click at [382, 372] on input "radio" at bounding box center [378, 373] width 12 height 12
radio input "true"
type input "425"
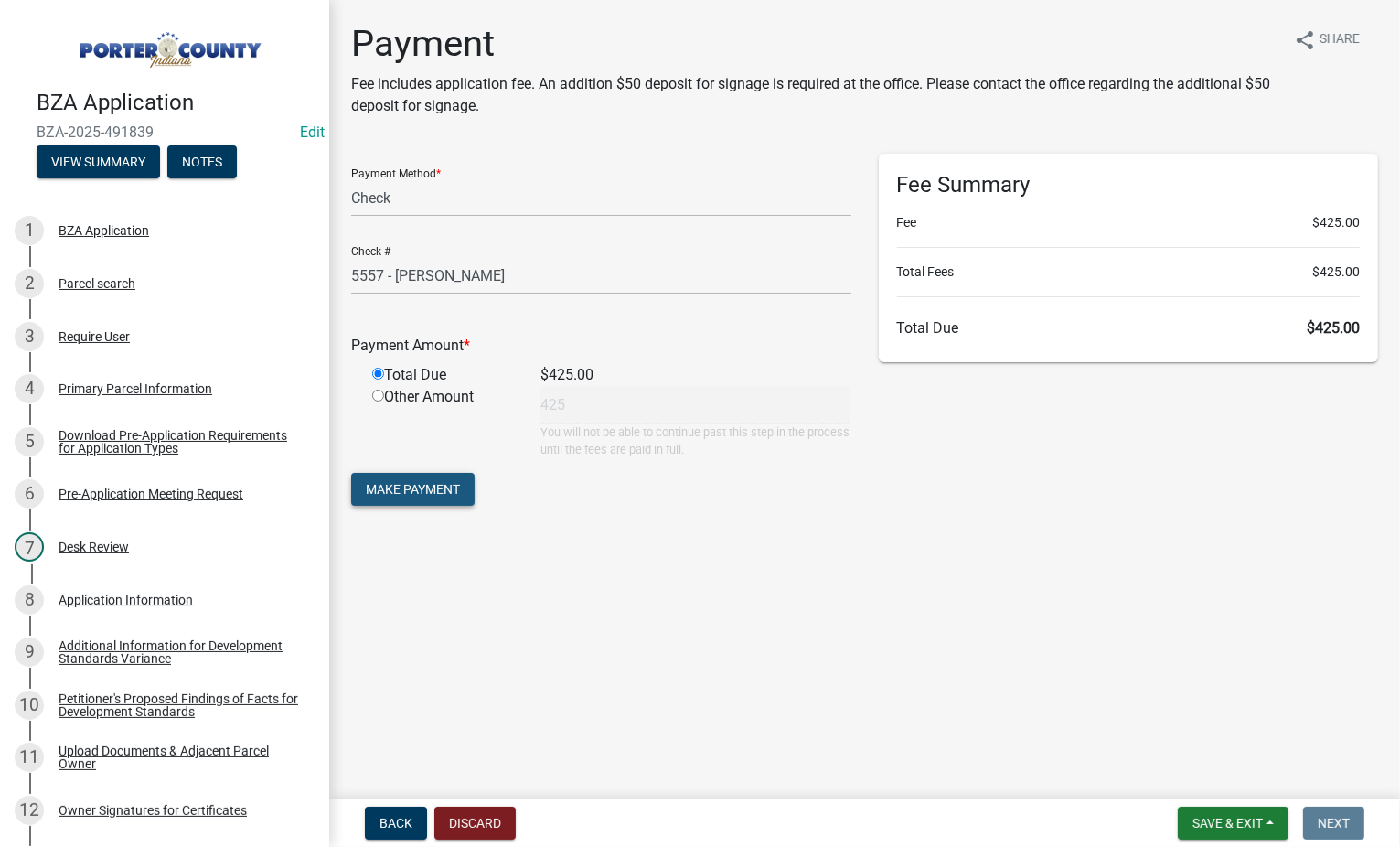
click at [401, 496] on span "Make Payment" at bounding box center [413, 489] width 94 height 15
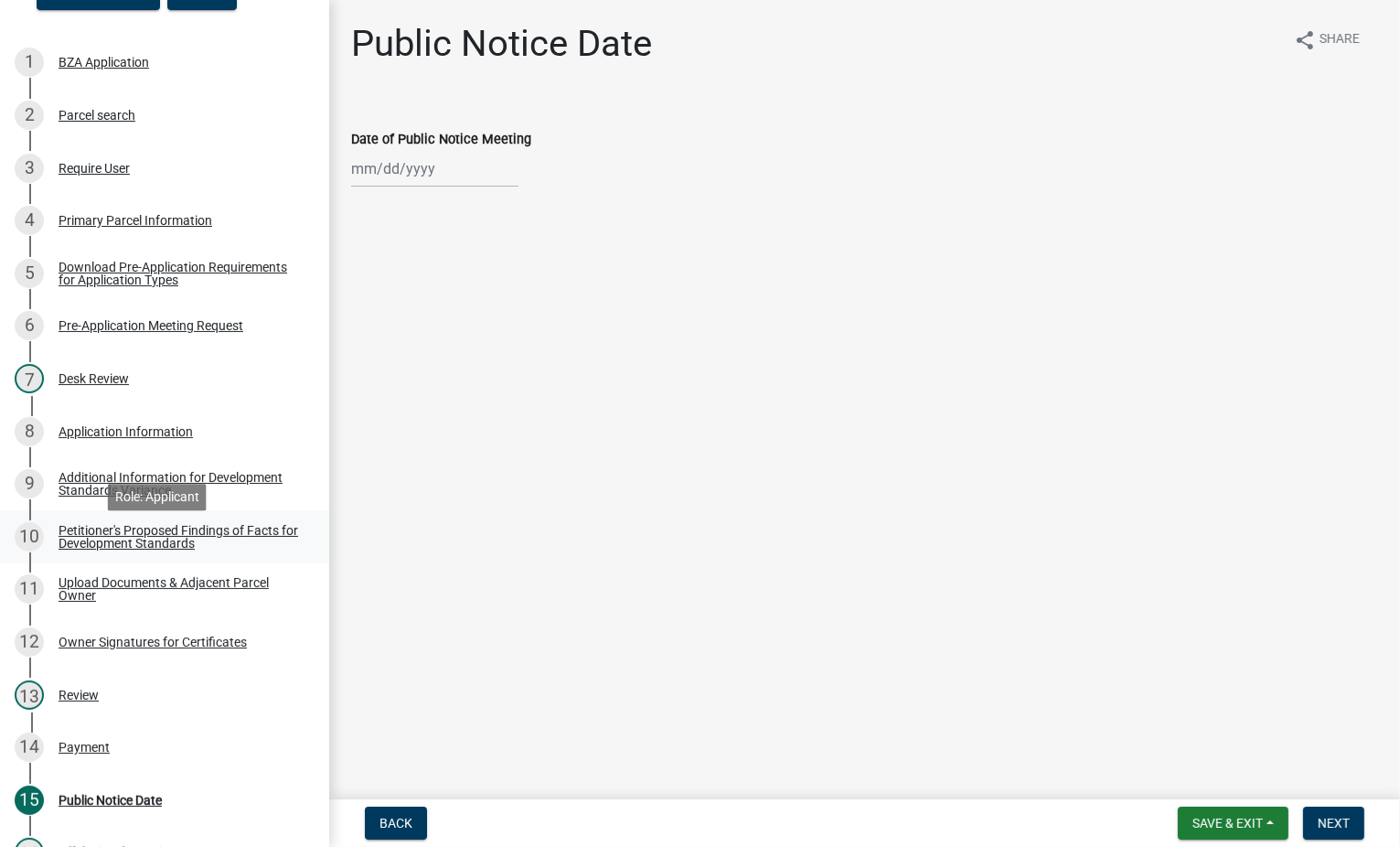
scroll to position [183, 0]
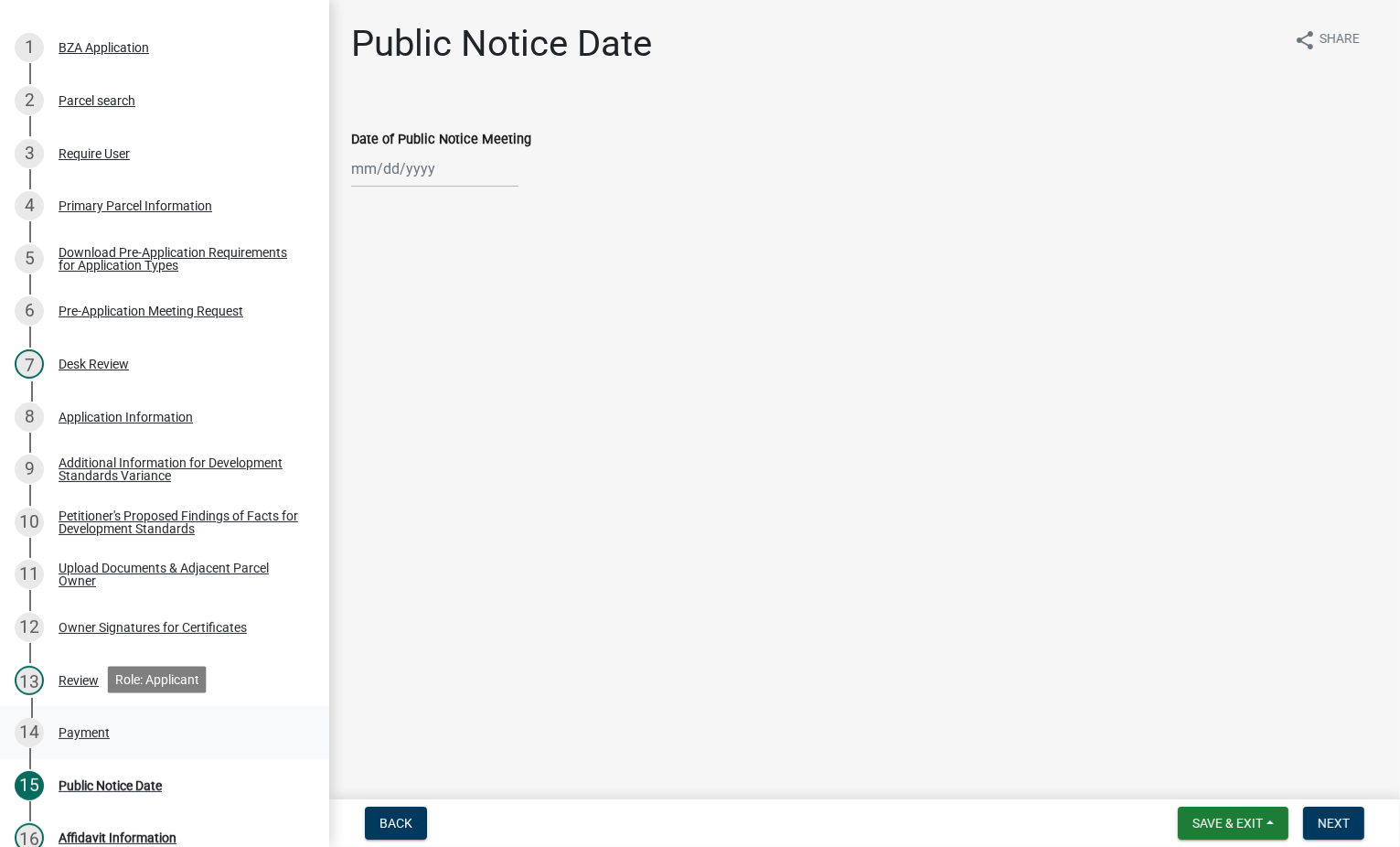
click at [77, 726] on div "Payment" at bounding box center [85, 732] width 52 height 13
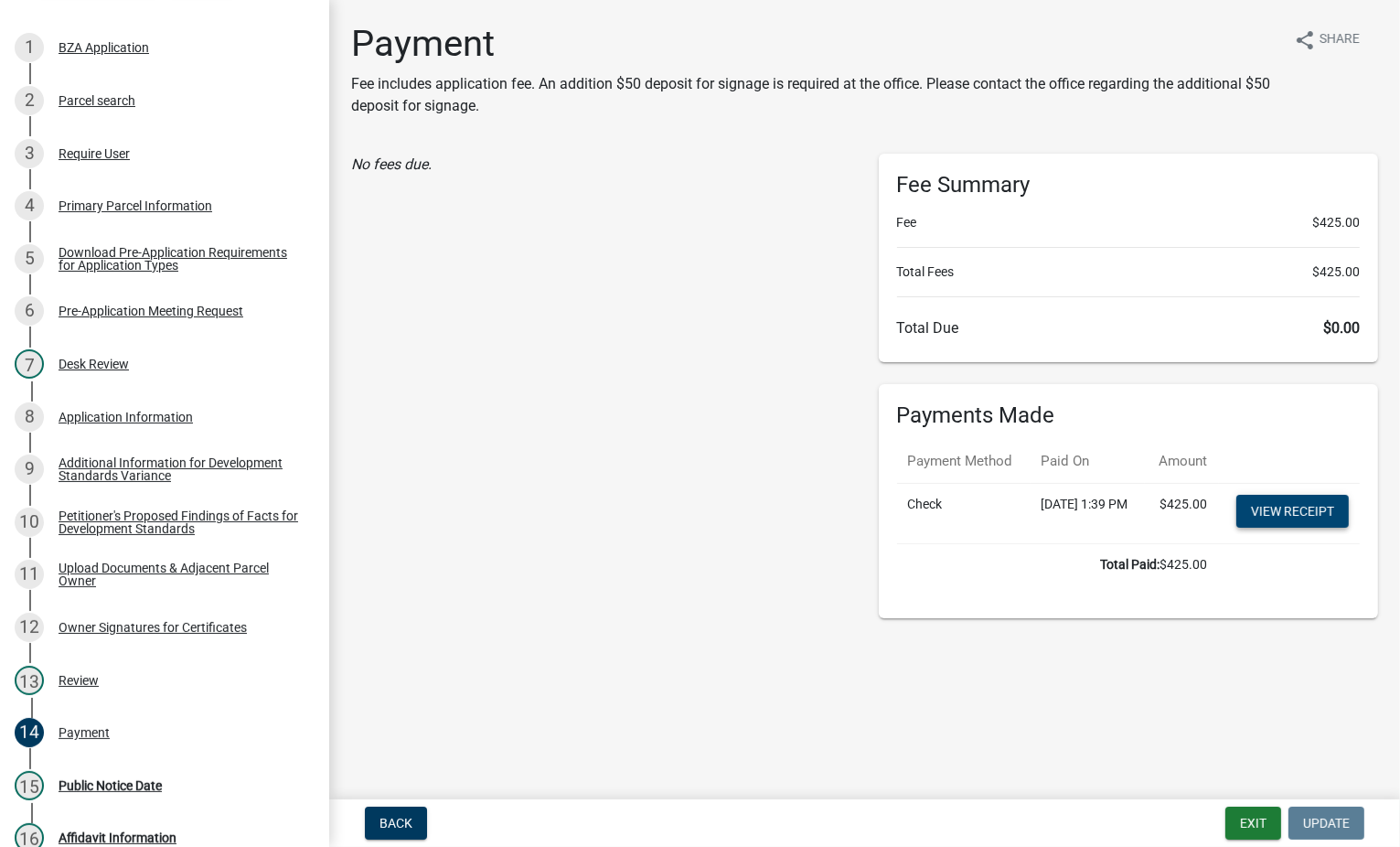
click at [1303, 528] on link "View receipt" at bounding box center [1292, 511] width 112 height 33
